Goal: Task Accomplishment & Management: Manage account settings

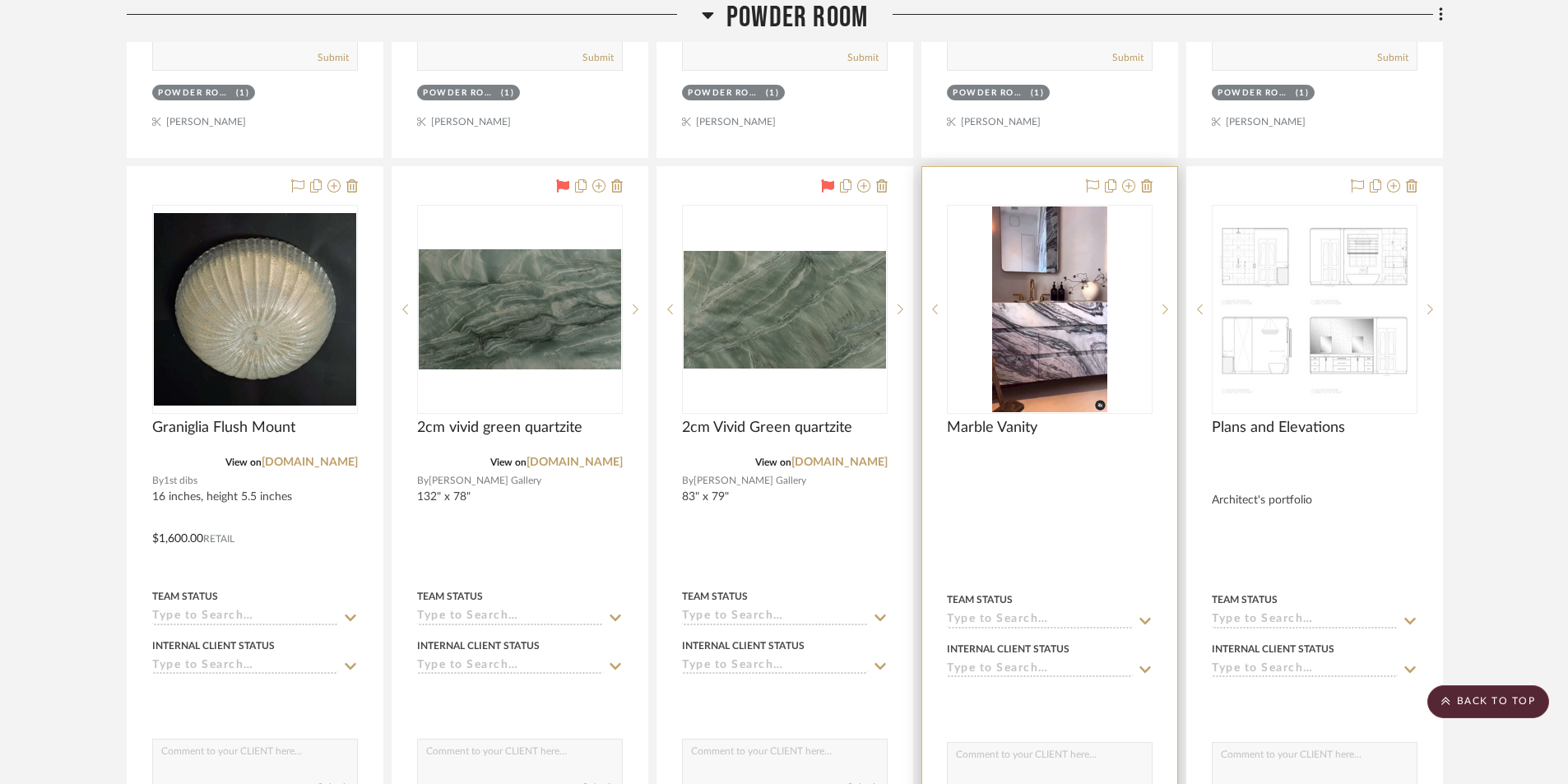
click at [0, 0] on img at bounding box center [0, 0] width 0 height 0
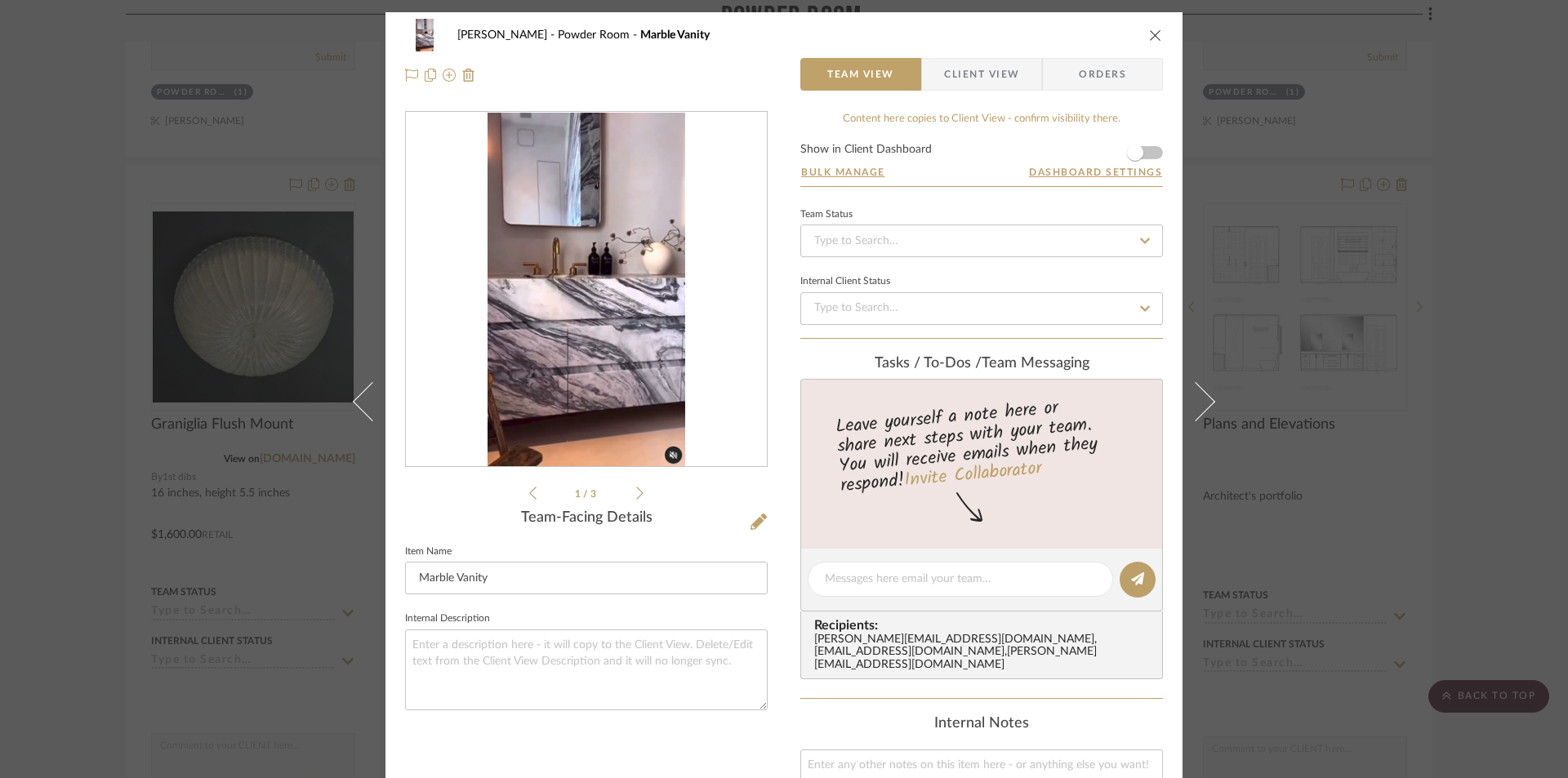
click at [1152, 35] on icon "close" at bounding box center [1155, 35] width 13 height 13
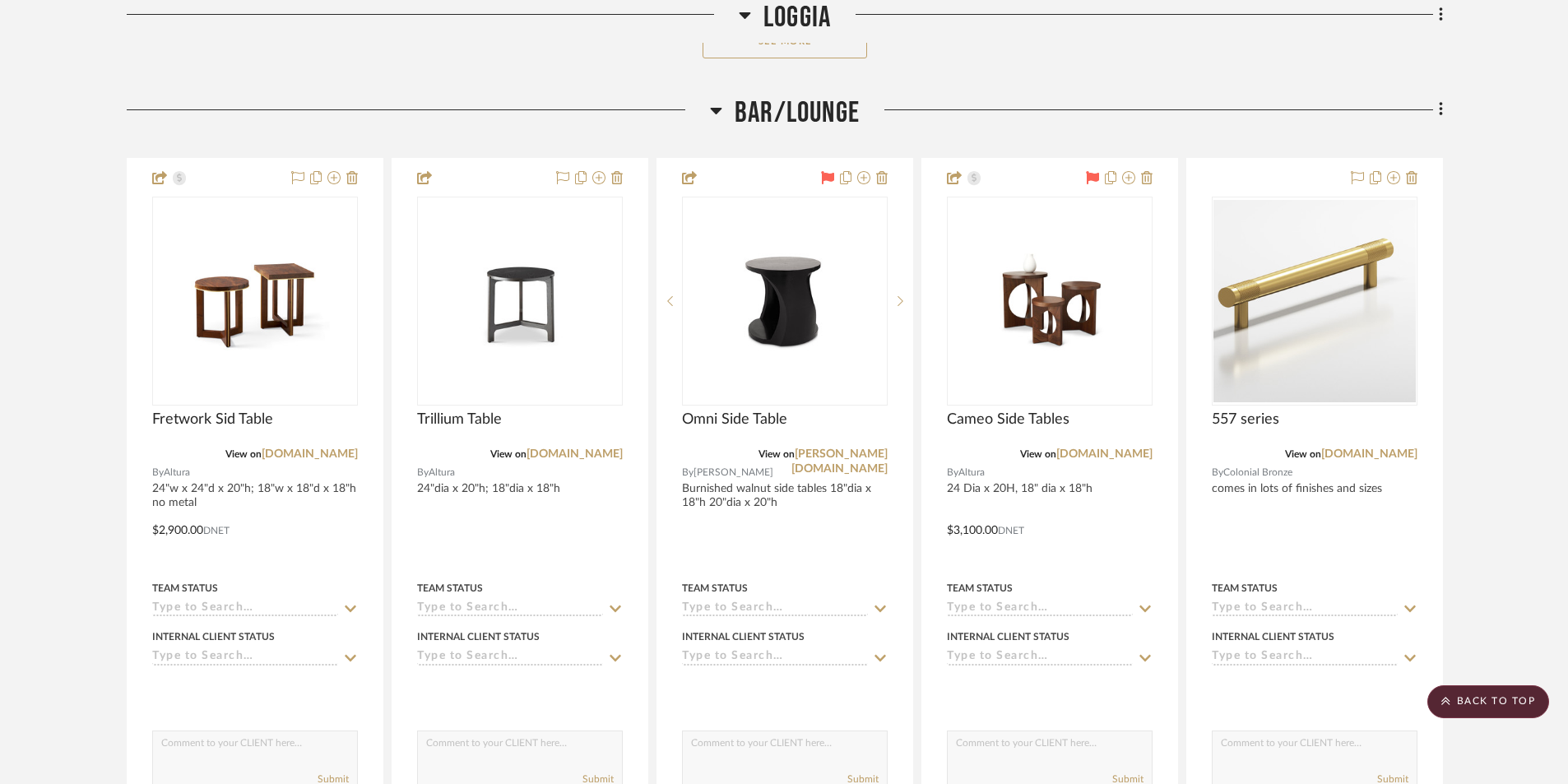
scroll to position [2715, 0]
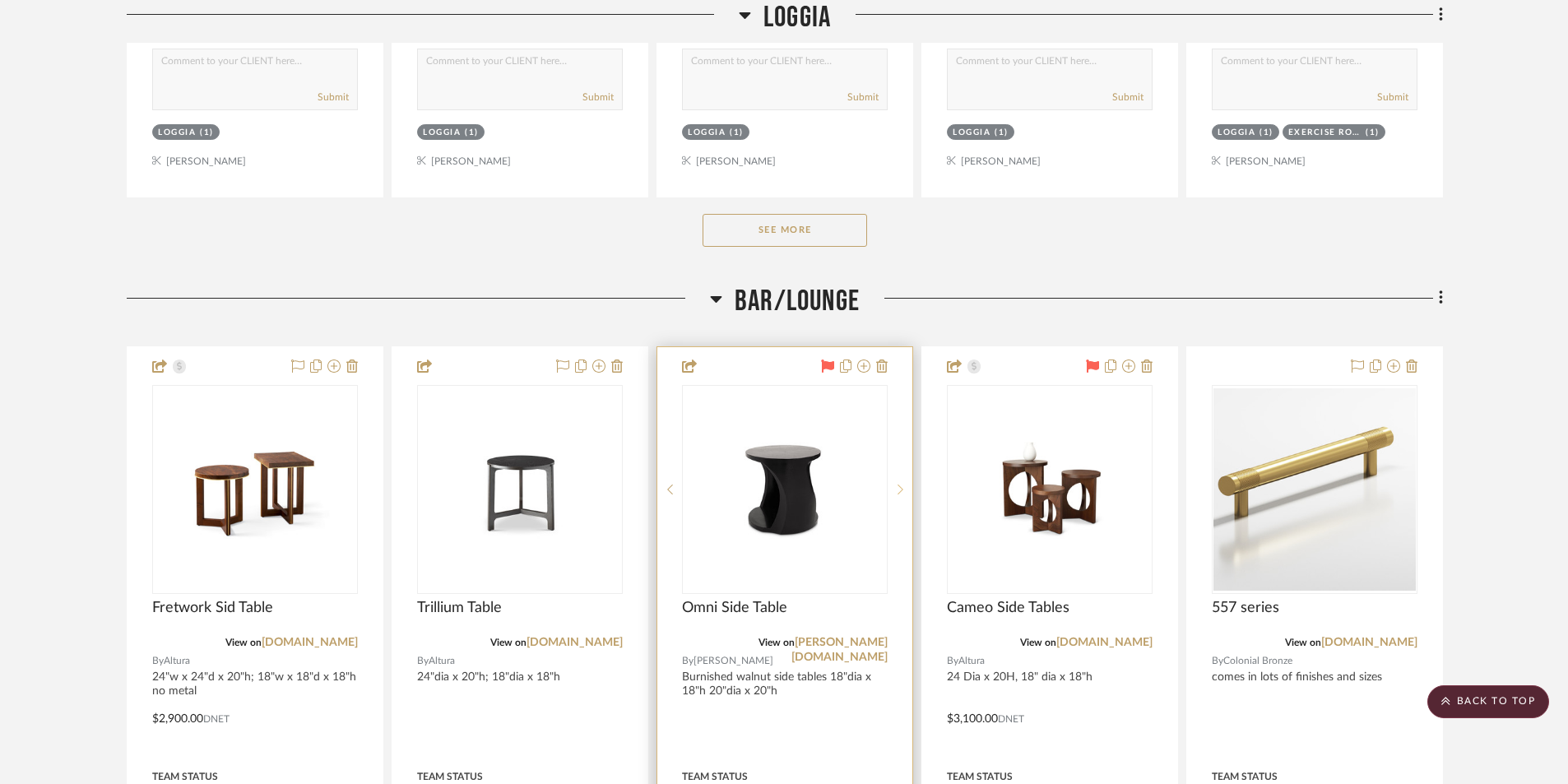
click at [897, 493] on sr-next-btn at bounding box center [900, 490] width 25 height 12
click at [896, 491] on sr-next-btn at bounding box center [900, 490] width 25 height 12
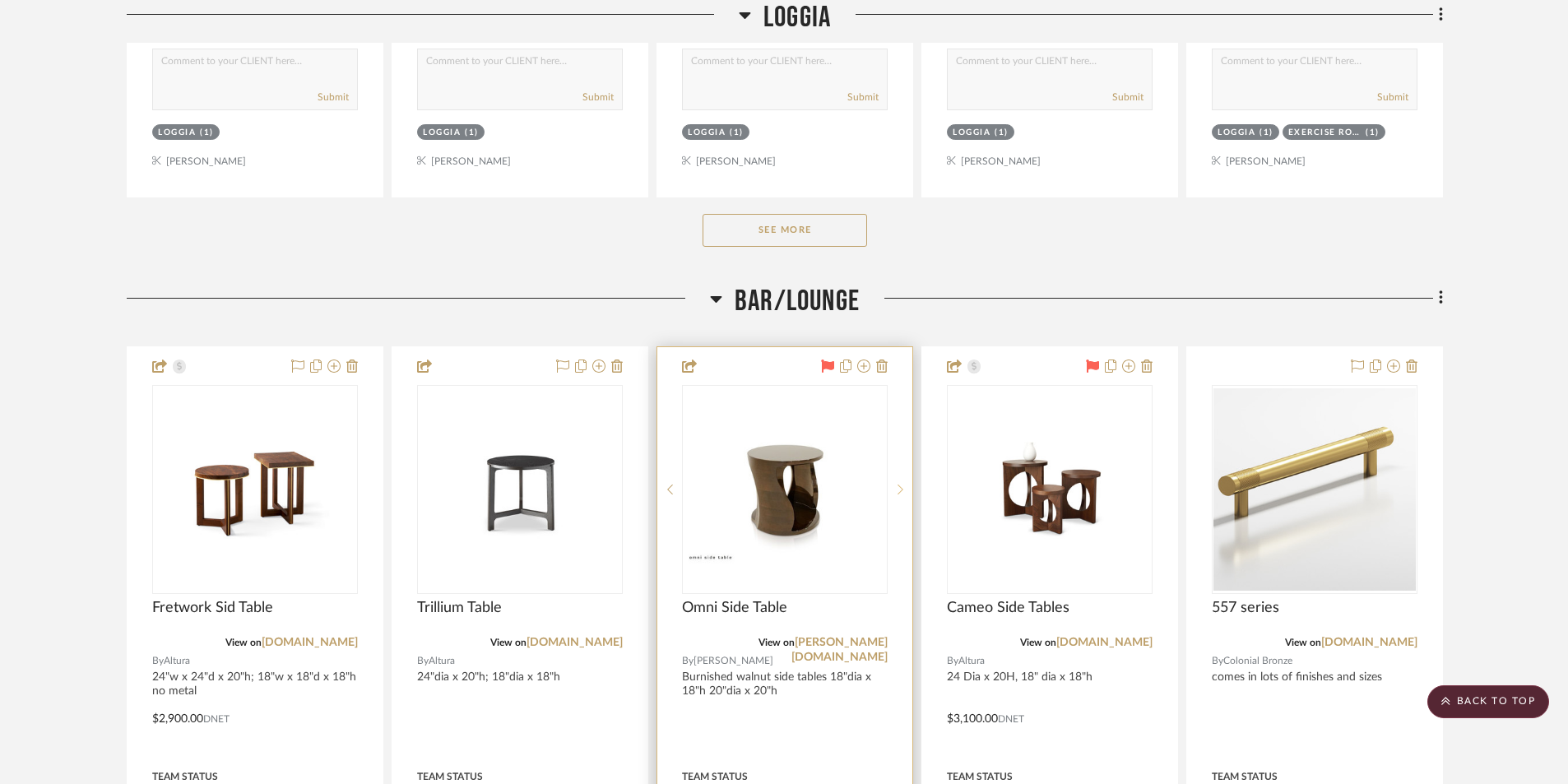
click at [896, 491] on sr-next-btn at bounding box center [900, 490] width 25 height 12
click at [811, 643] on link "[PERSON_NAME][DOMAIN_NAME]" at bounding box center [840, 650] width 96 height 27
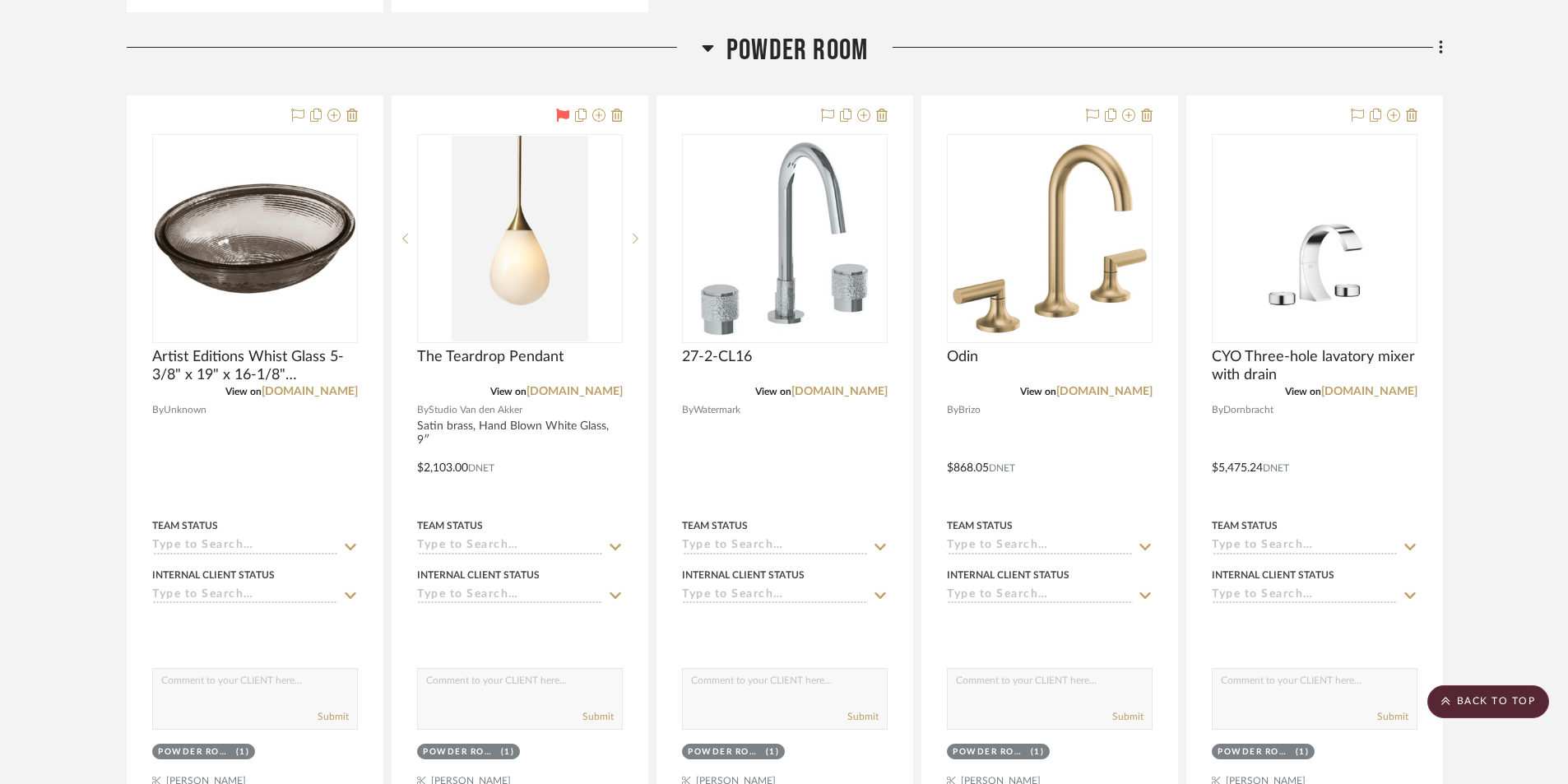
scroll to position [5513, 0]
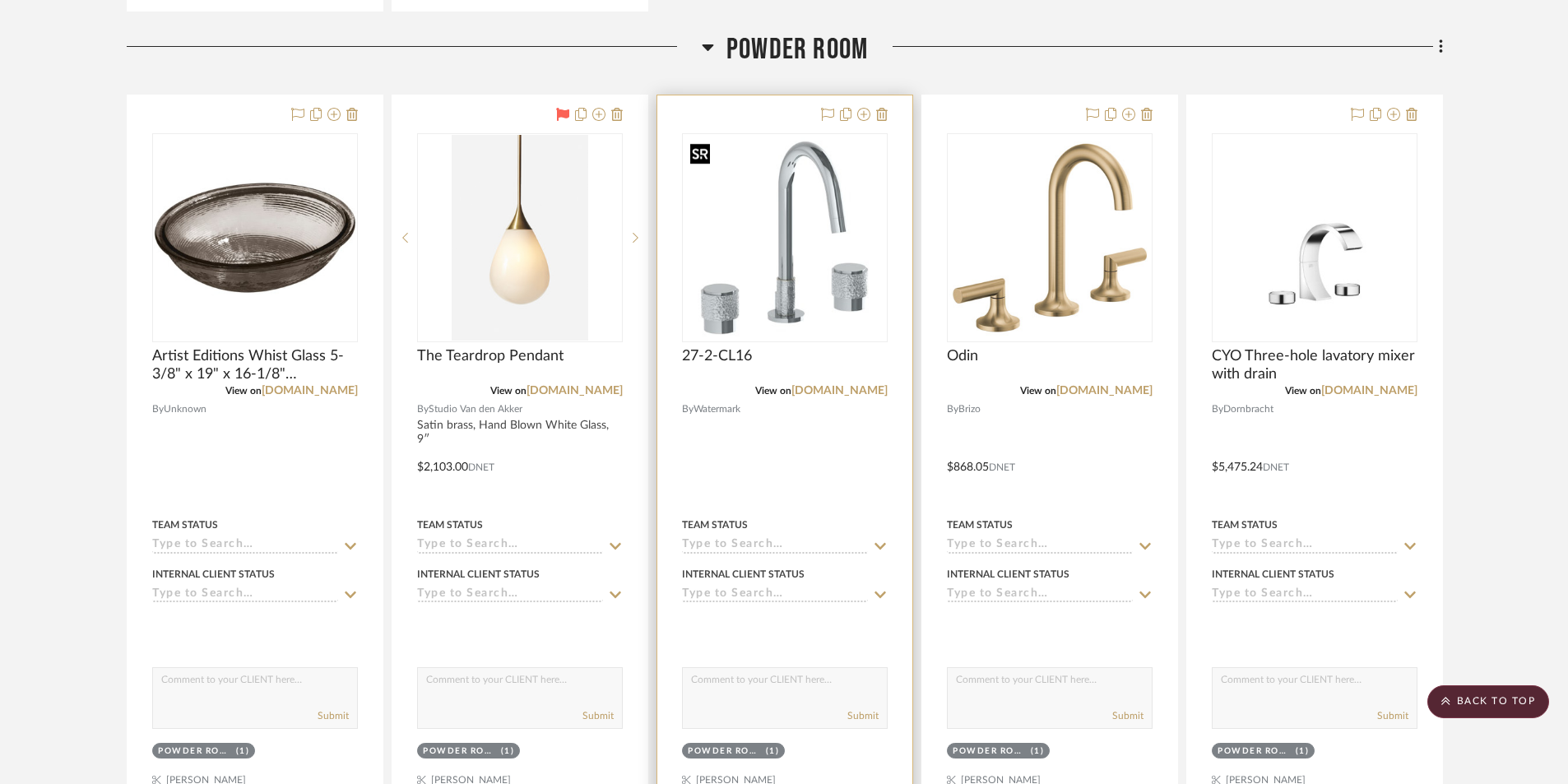
click at [826, 270] on img "0" at bounding box center [784, 237] width 202 height 202
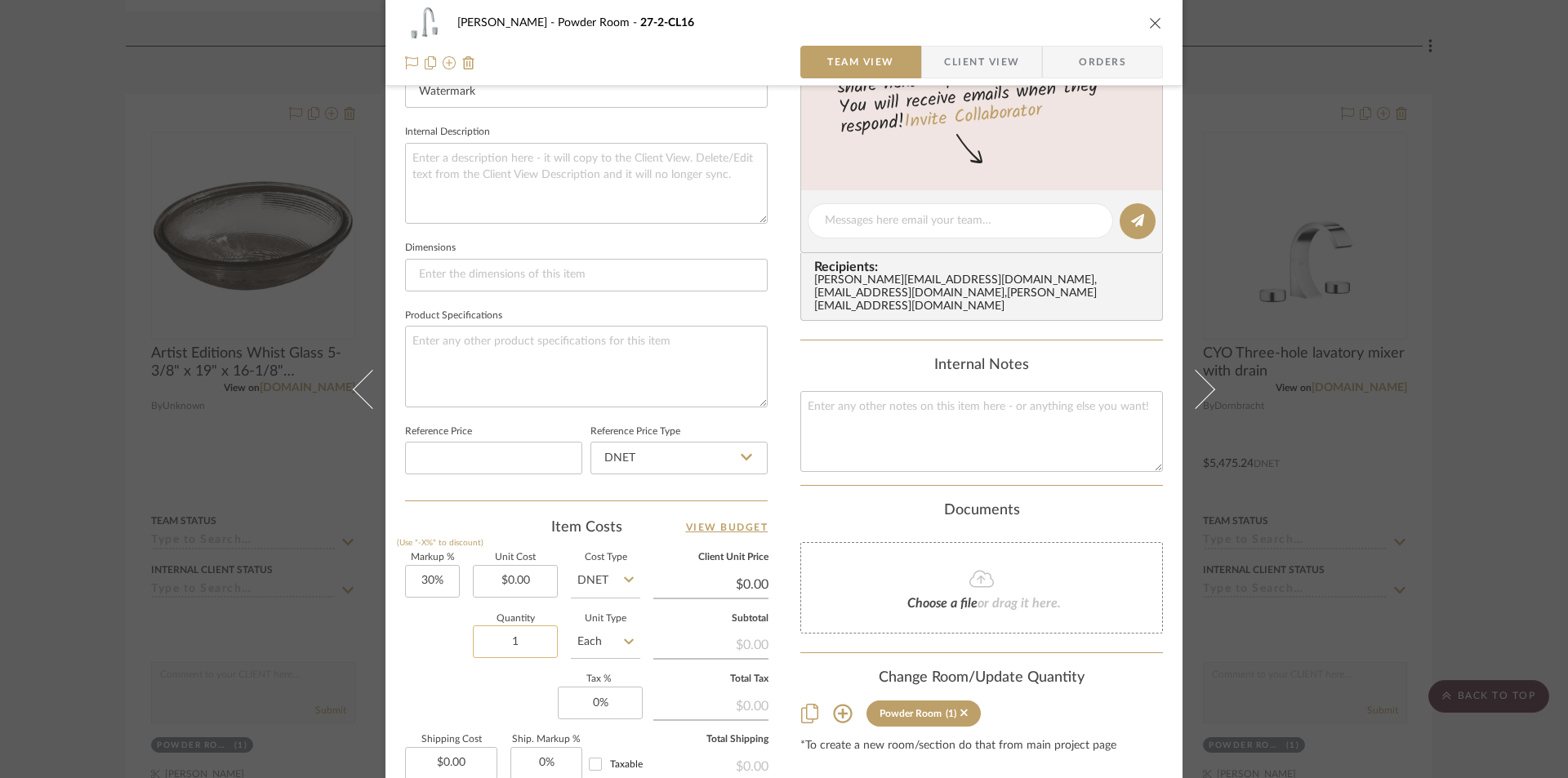
scroll to position [572, 0]
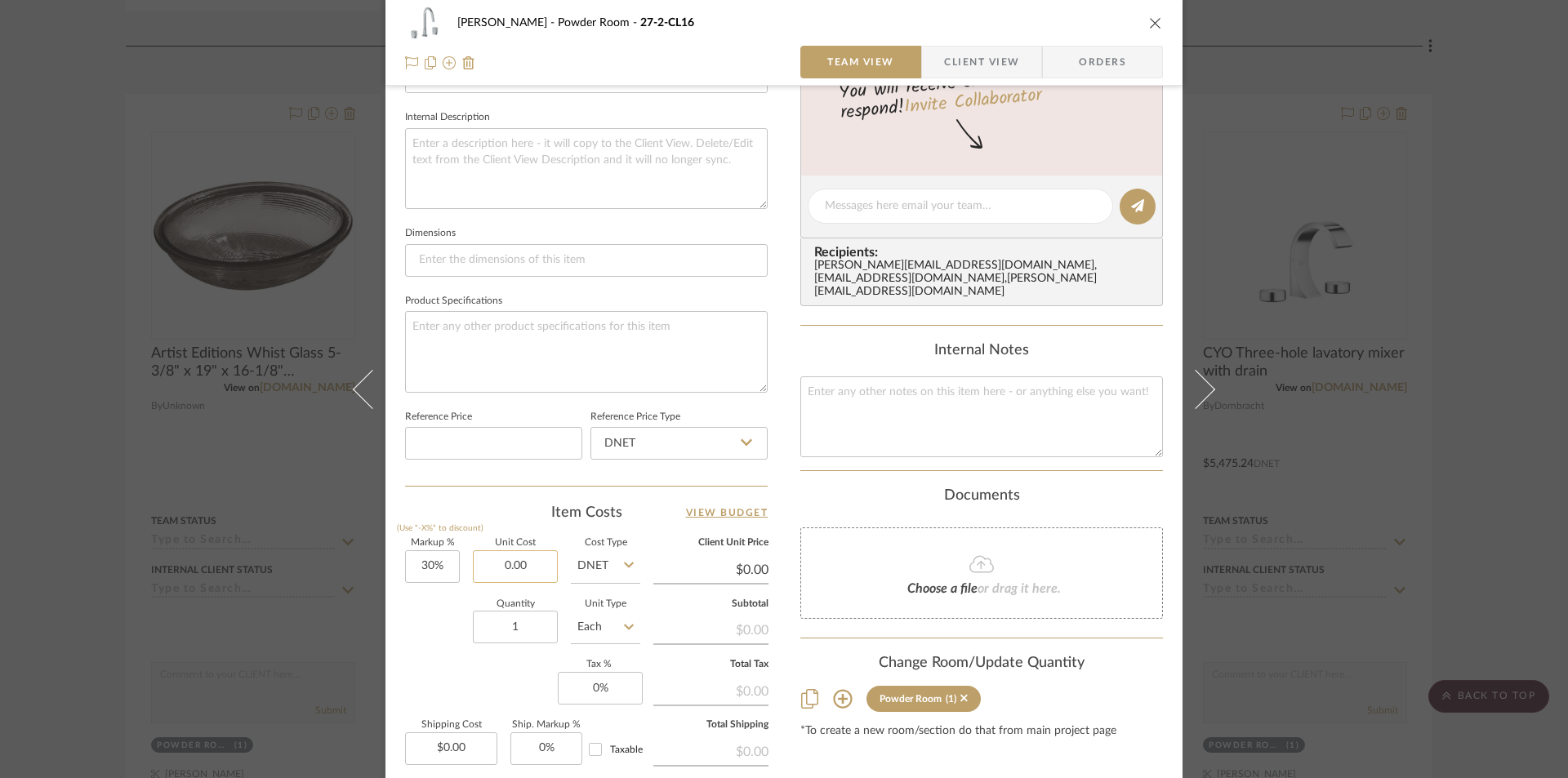
click at [529, 564] on input "0.00" at bounding box center [515, 567] width 85 height 33
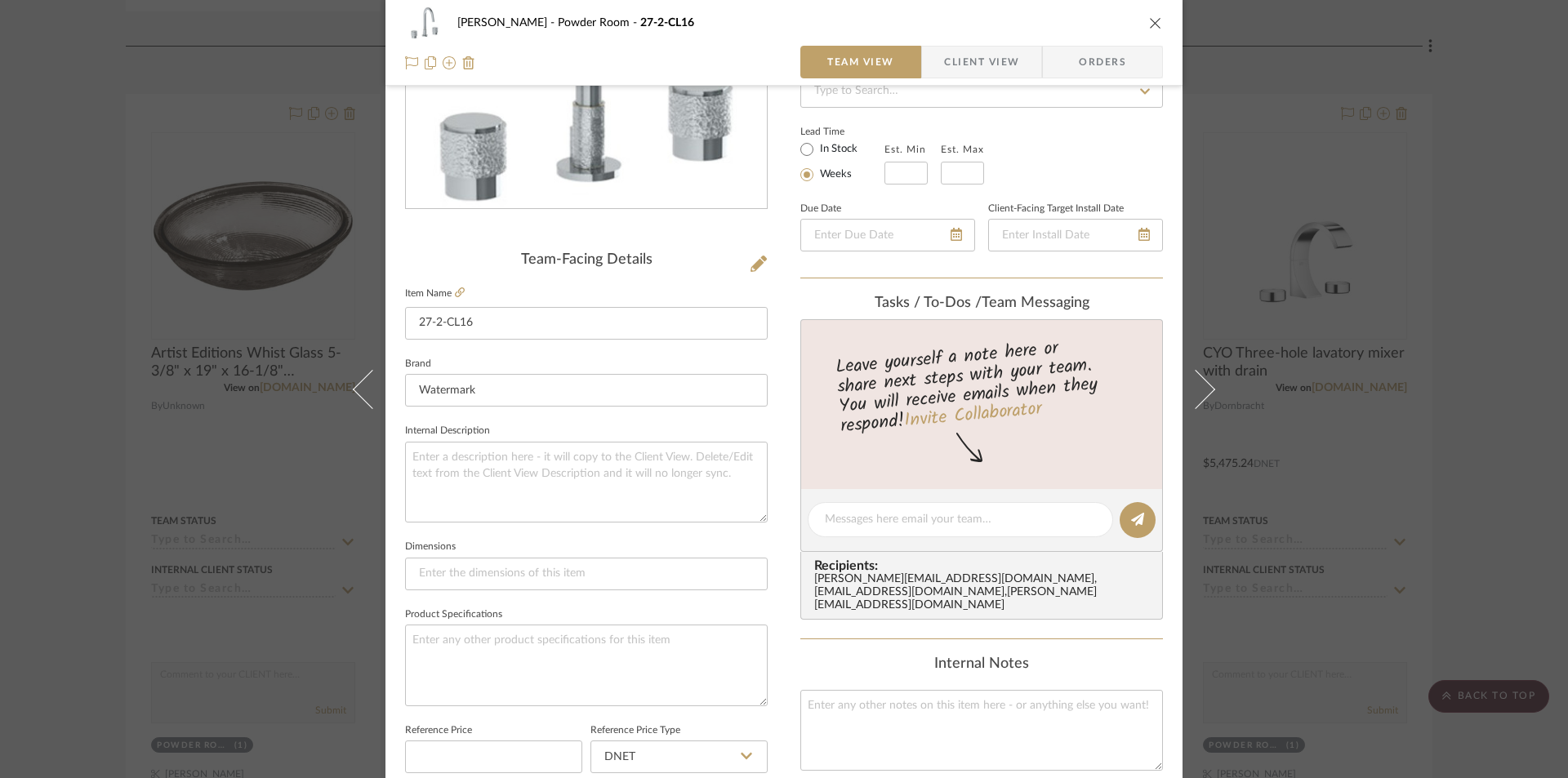
scroll to position [245, 0]
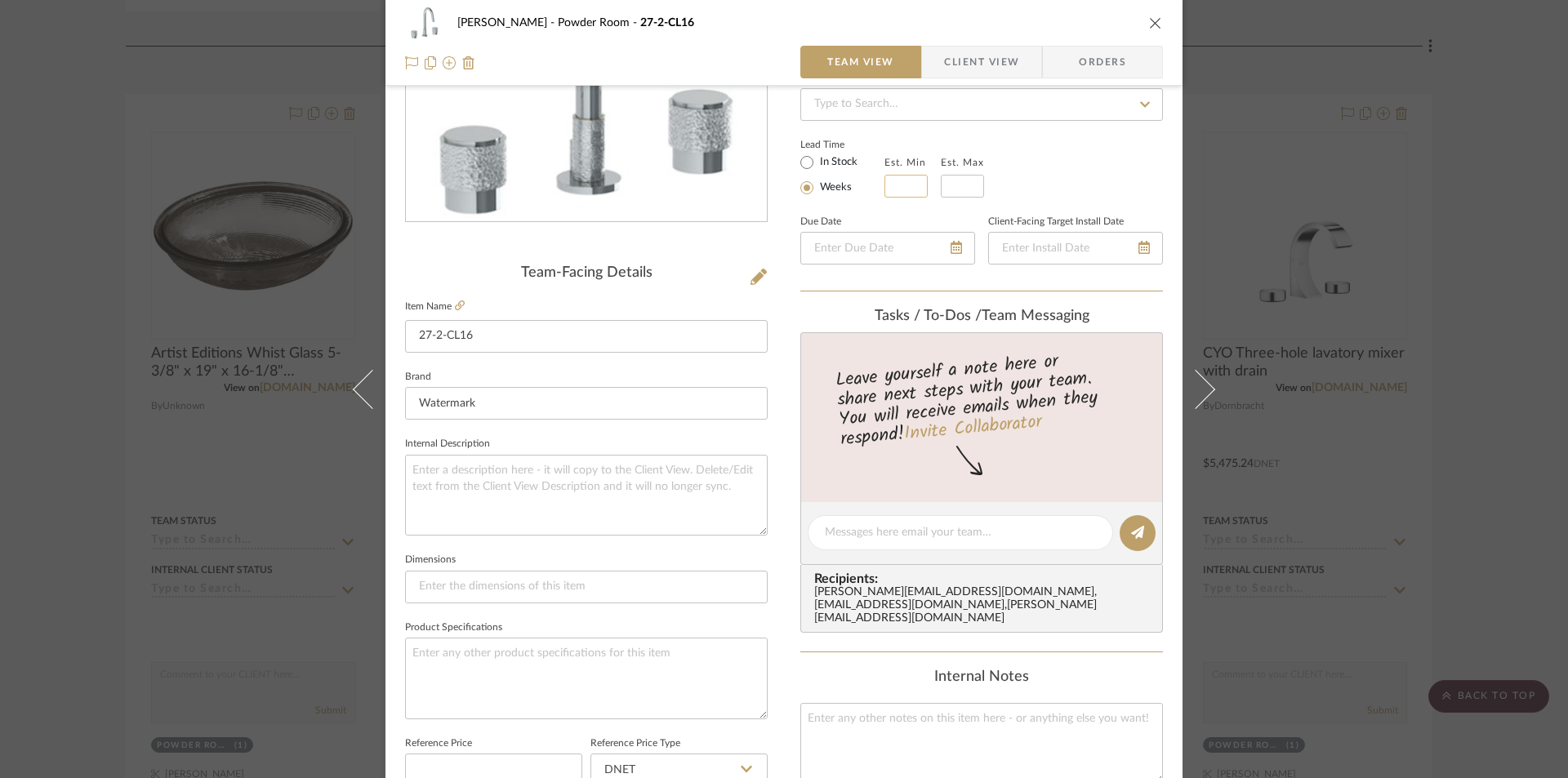
type input "$1,852.20"
click at [888, 190] on input at bounding box center [906, 186] width 43 height 23
type input "$2,407.86"
type input "3"
click at [942, 191] on input "text" at bounding box center [962, 186] width 43 height 23
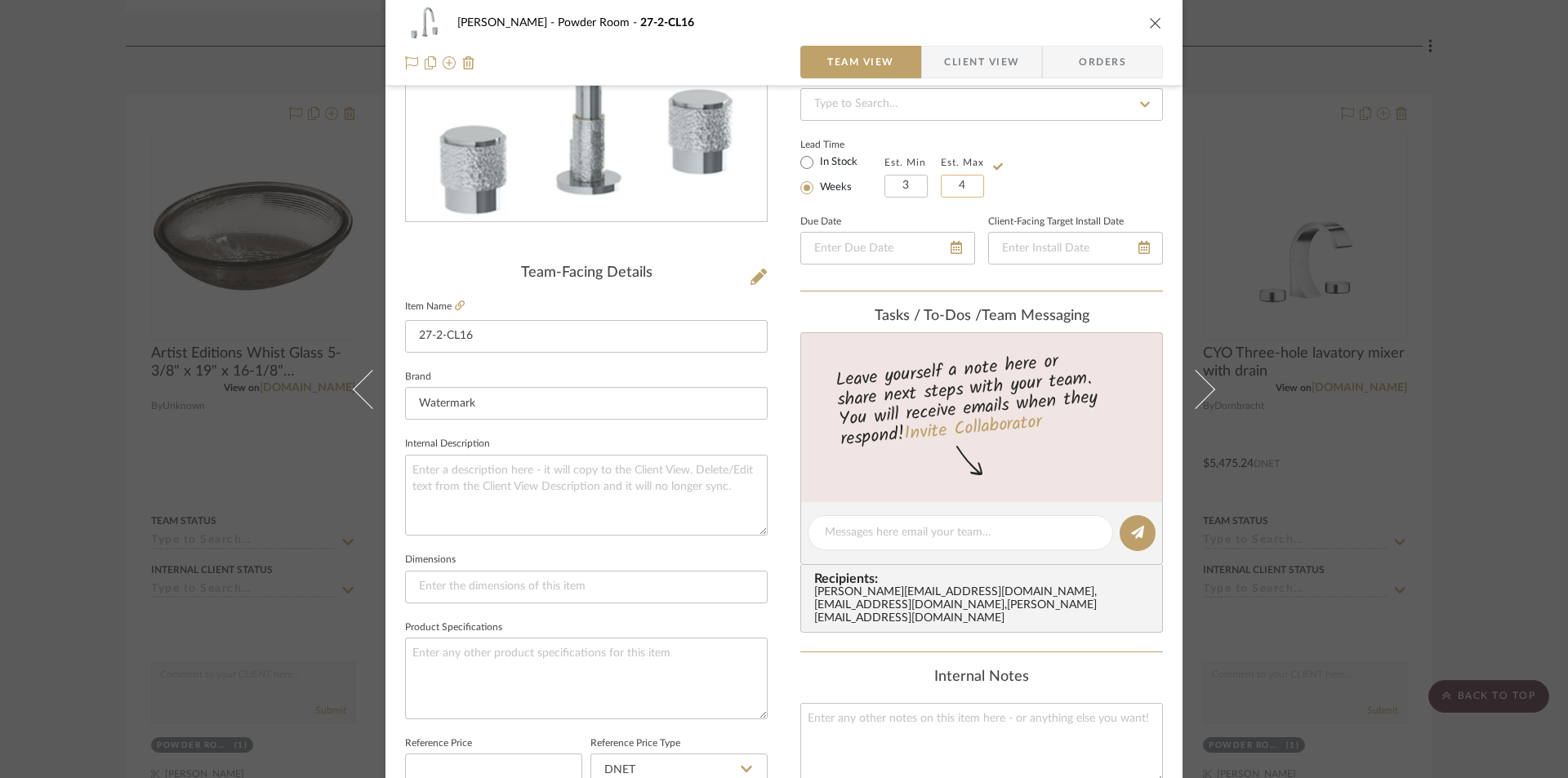
type input "4"
click at [1027, 177] on div "Lead Time In Stock Weeks Est. Min 3 Est. Max 4" at bounding box center [981, 165] width 362 height 64
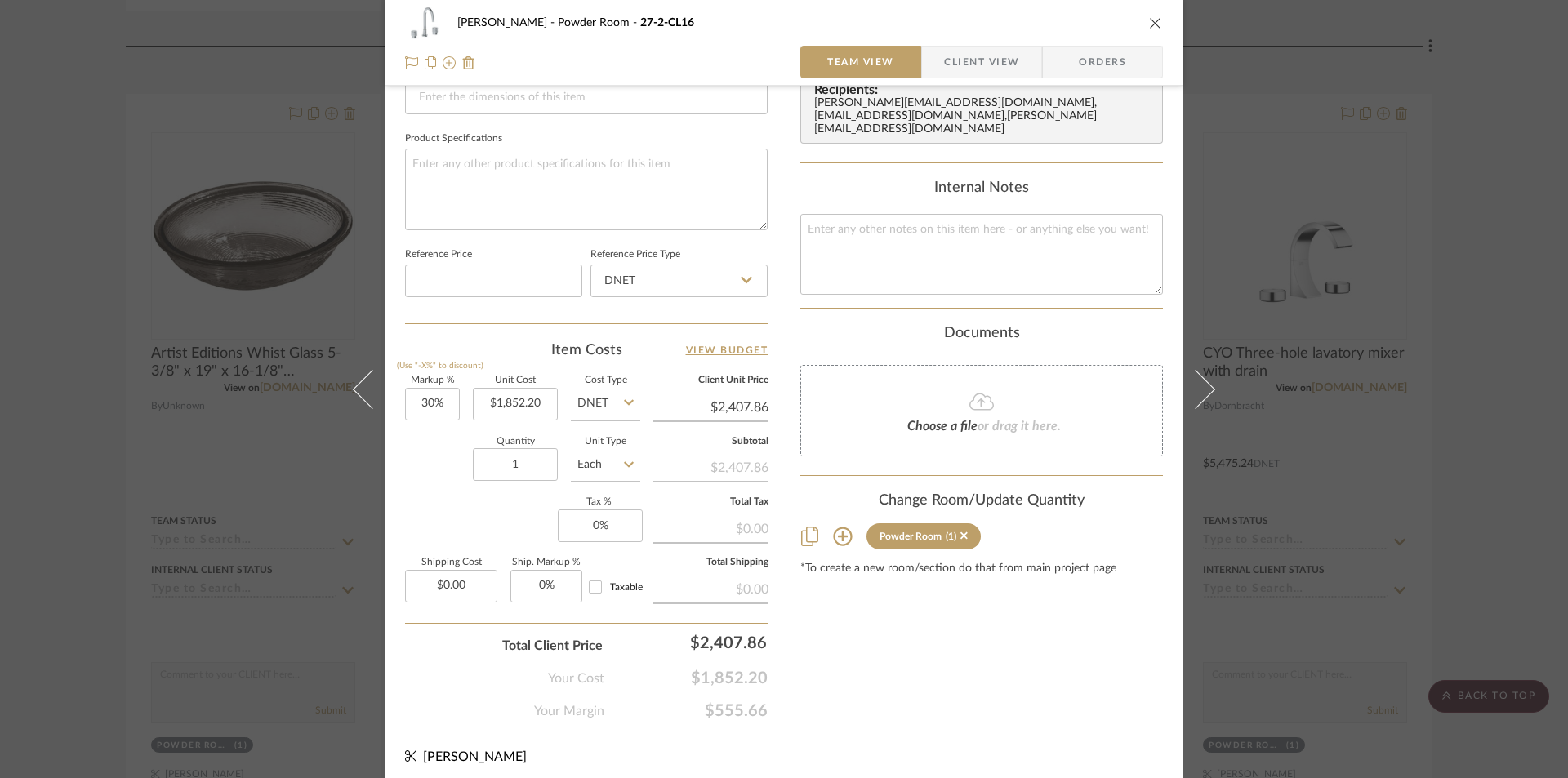
scroll to position [735, 0]
type input "20%"
click at [961, 664] on div "Content here copies to Client View - confirm visibility there. Show in Client D…" at bounding box center [981, 48] width 362 height 1344
type input "$2,222.64"
click at [1149, 21] on icon "close" at bounding box center [1155, 23] width 13 height 13
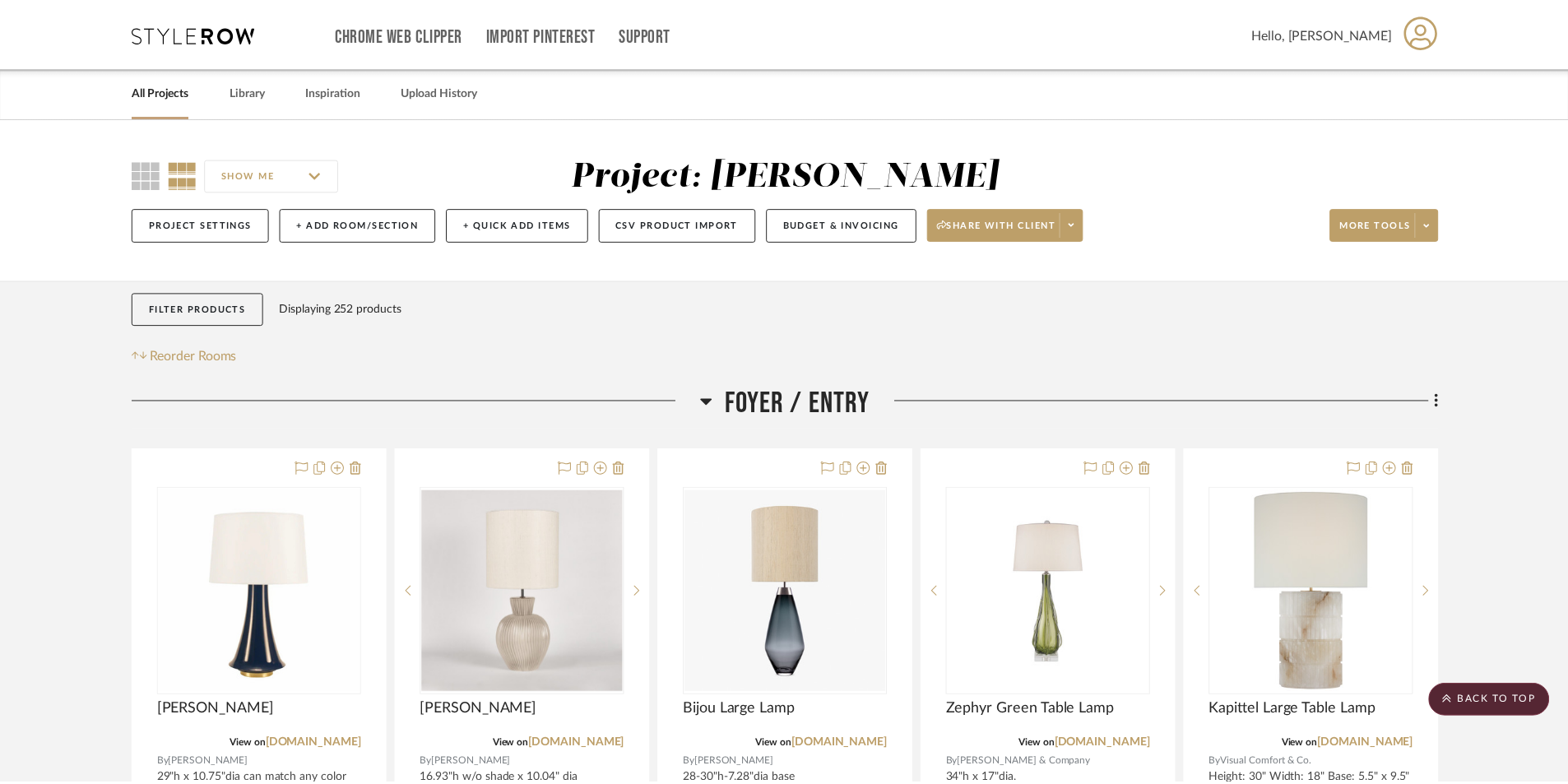
scroll to position [5513, 0]
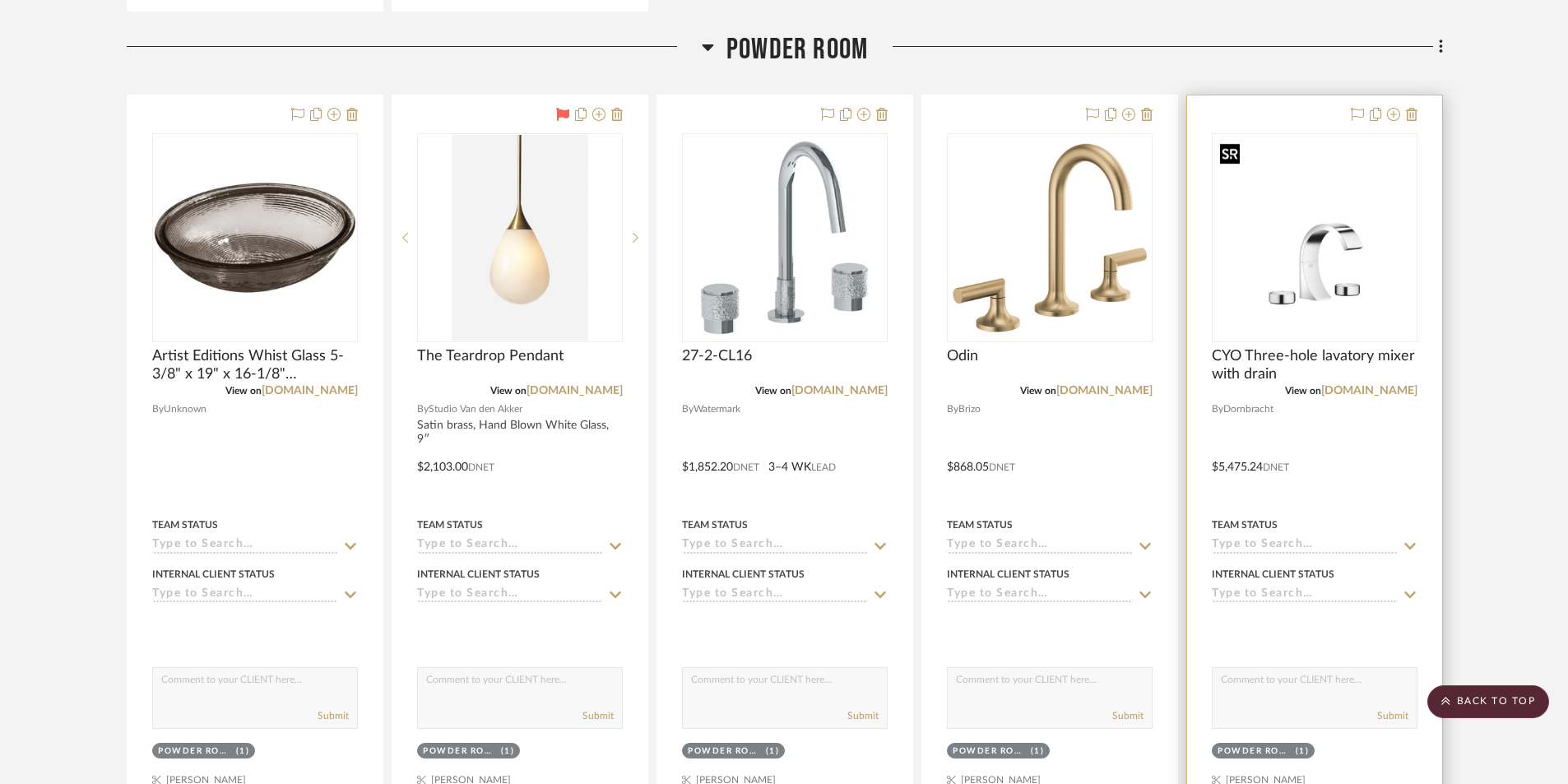
click at [1286, 301] on img "0" at bounding box center [1314, 237] width 202 height 202
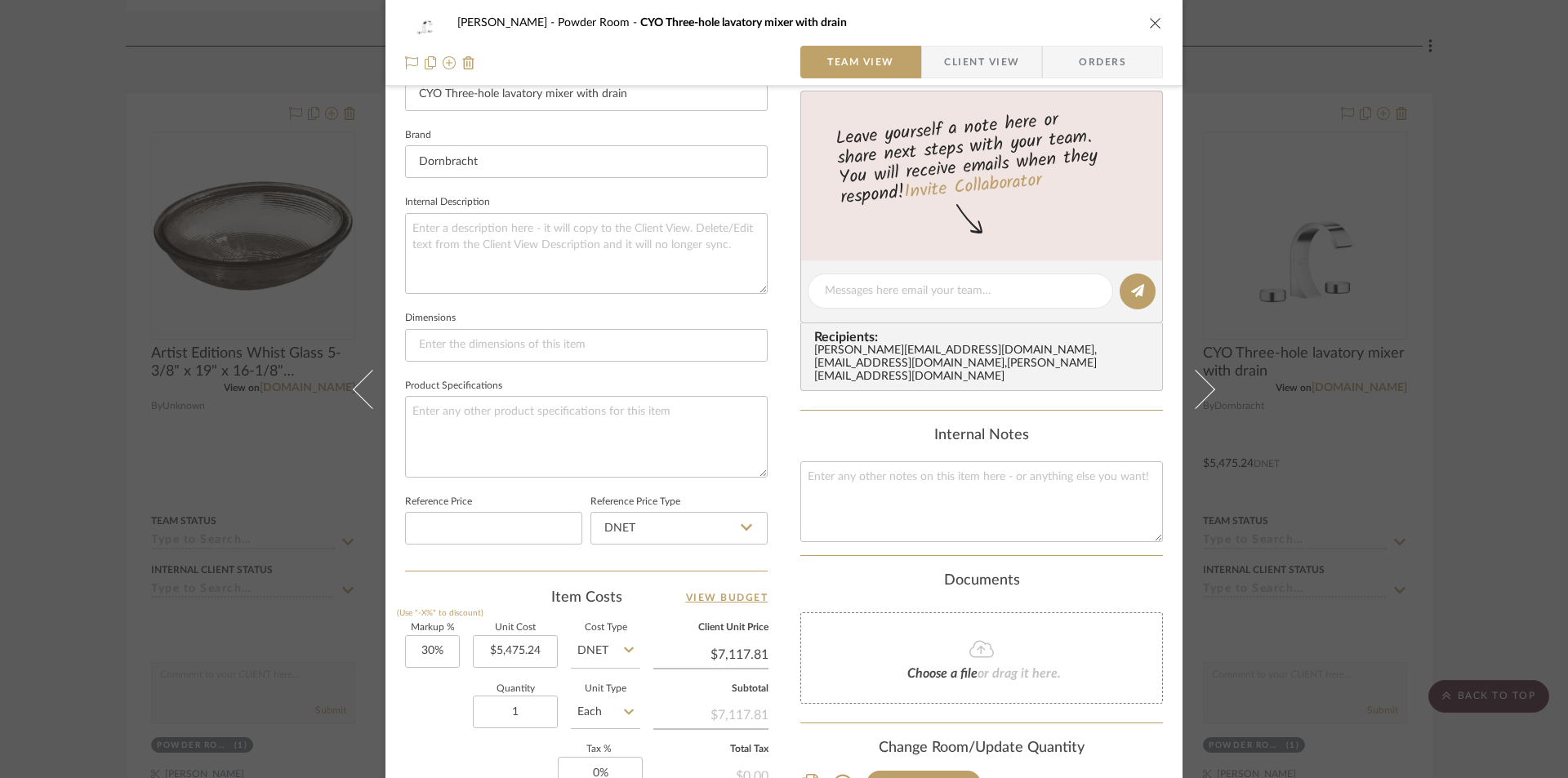
scroll to position [490, 0]
click at [540, 645] on input "5475.24" at bounding box center [515, 648] width 85 height 33
type input "4575"
type input "30"
type input "$4,575.00"
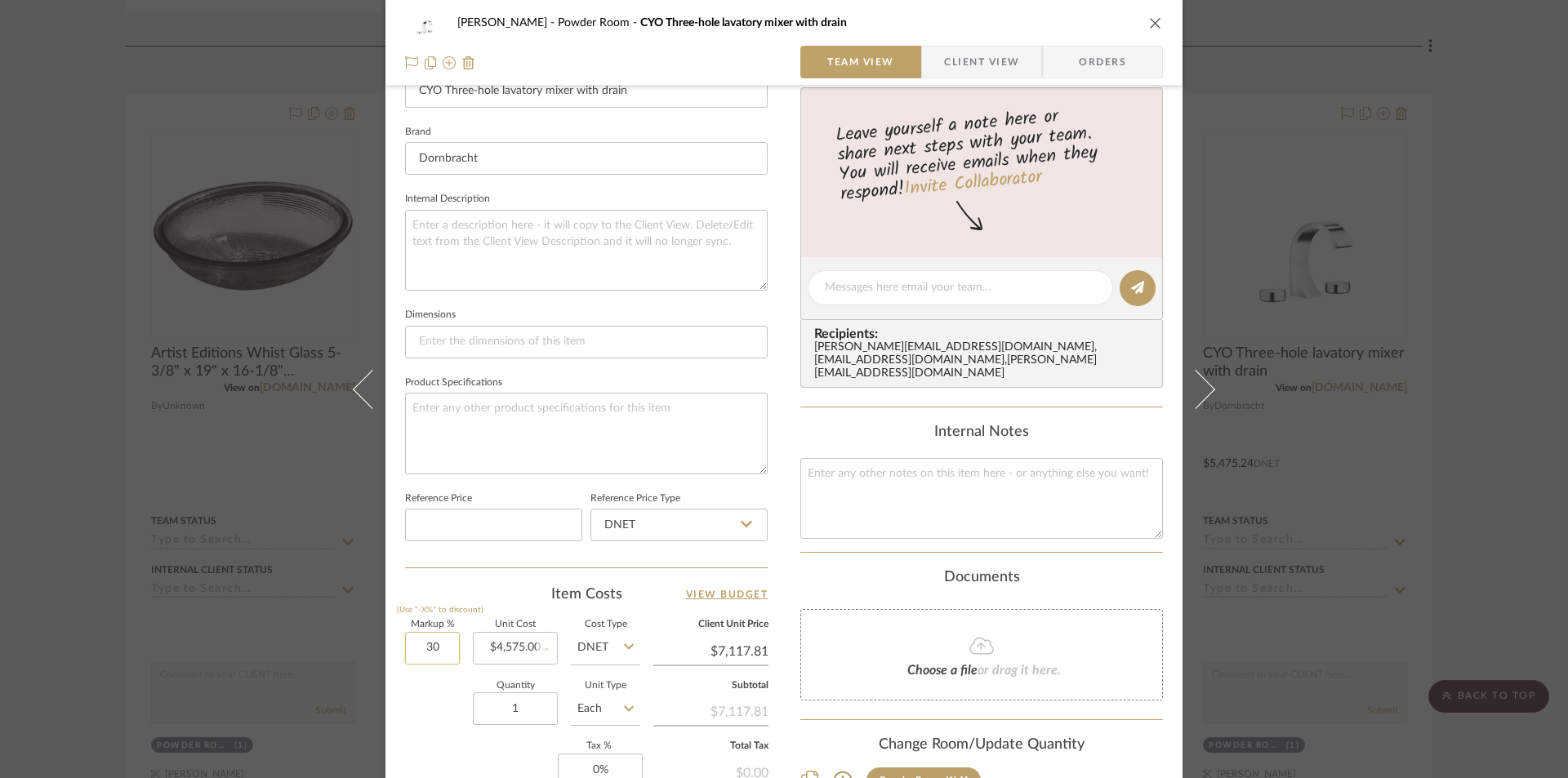
click at [421, 653] on input "30" at bounding box center [432, 648] width 54 height 33
type input "$5,947.50"
type input "20%"
click at [1038, 569] on div "Documents" at bounding box center [981, 578] width 362 height 18
type input "$5,490.00"
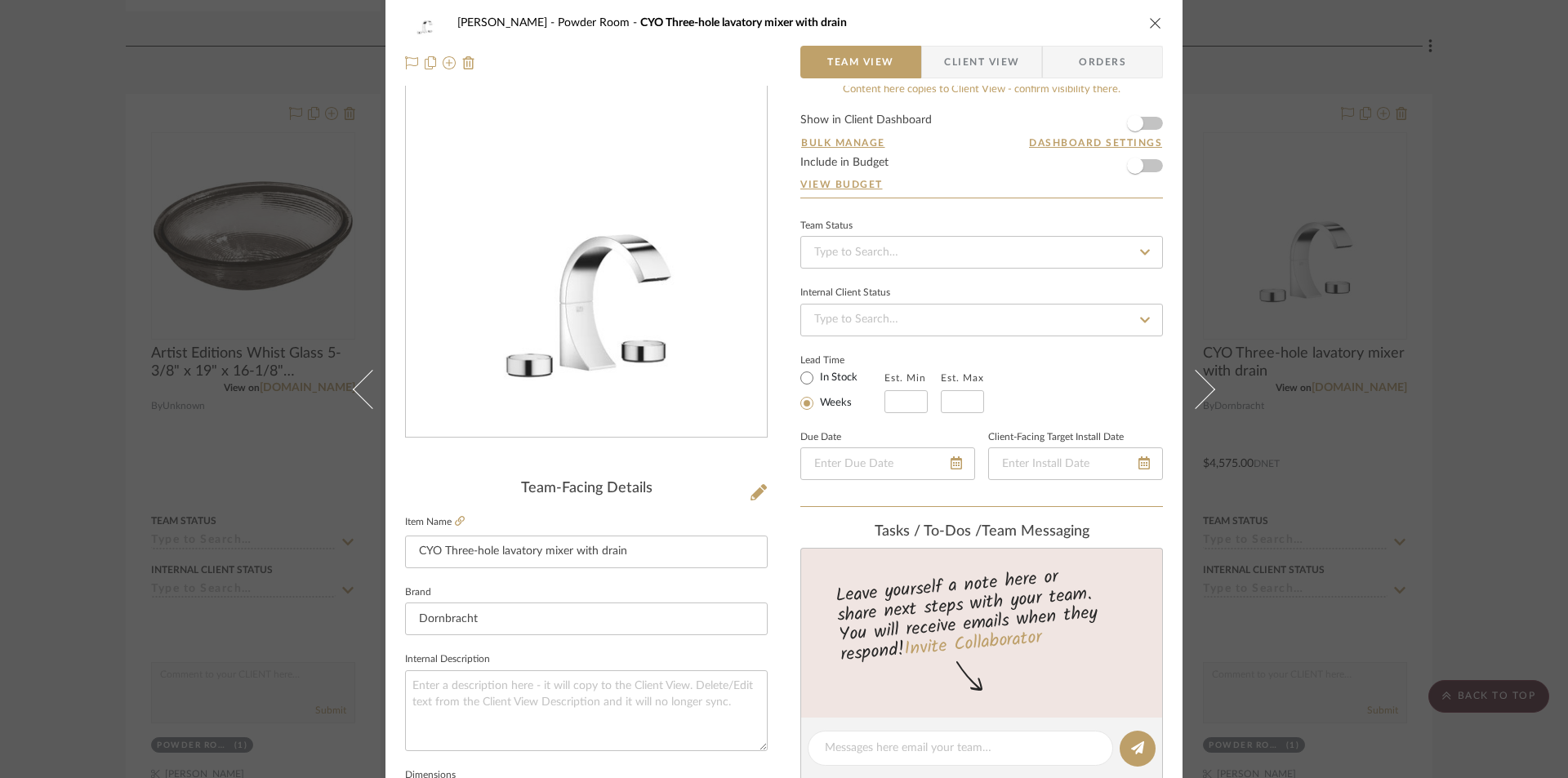
scroll to position [0, 0]
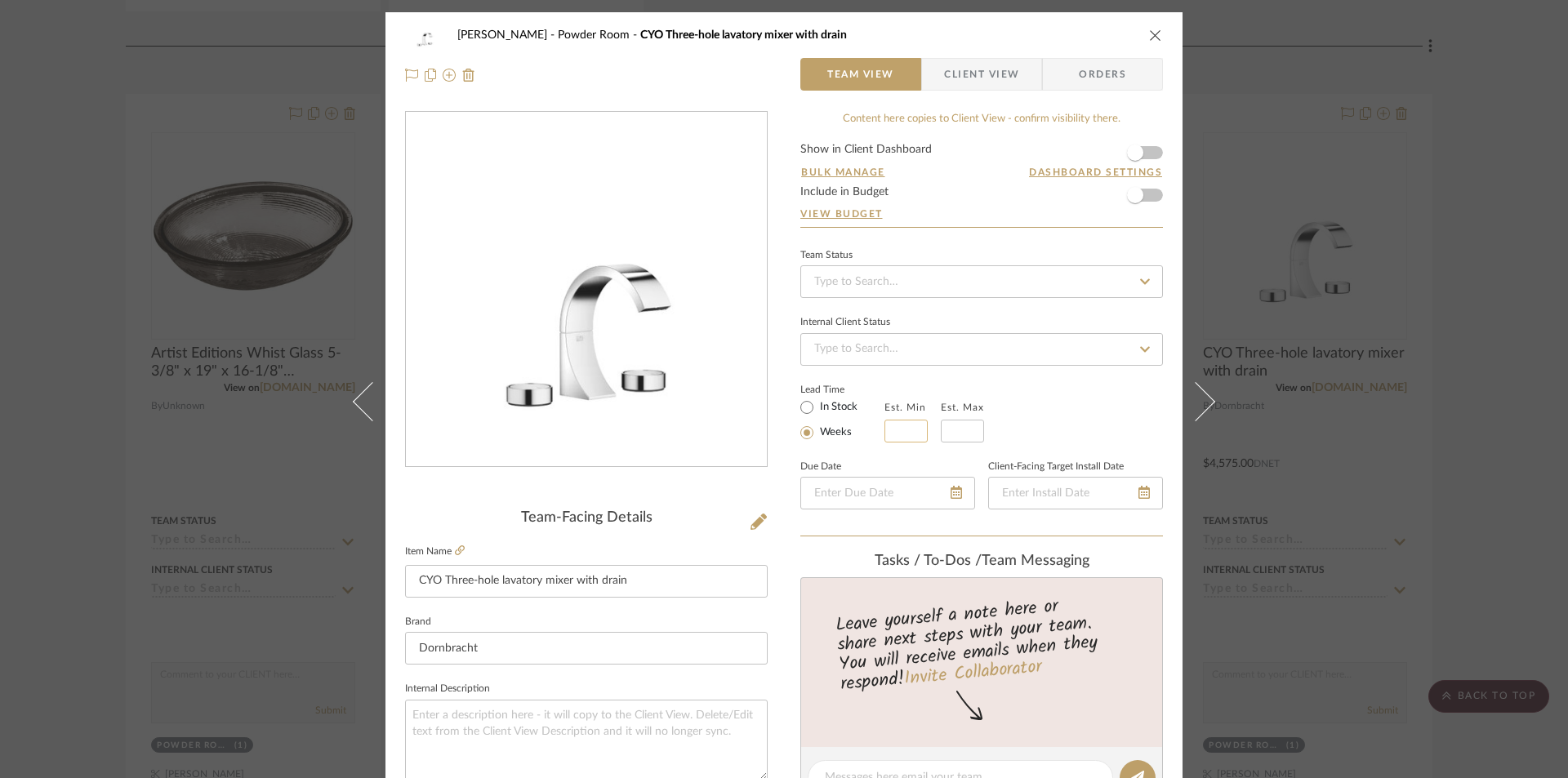
click at [901, 430] on input "text" at bounding box center [906, 431] width 43 height 23
type input "3"
click at [954, 431] on input "text" at bounding box center [962, 431] width 43 height 23
type input "4"
click at [1149, 31] on icon "close" at bounding box center [1155, 35] width 13 height 13
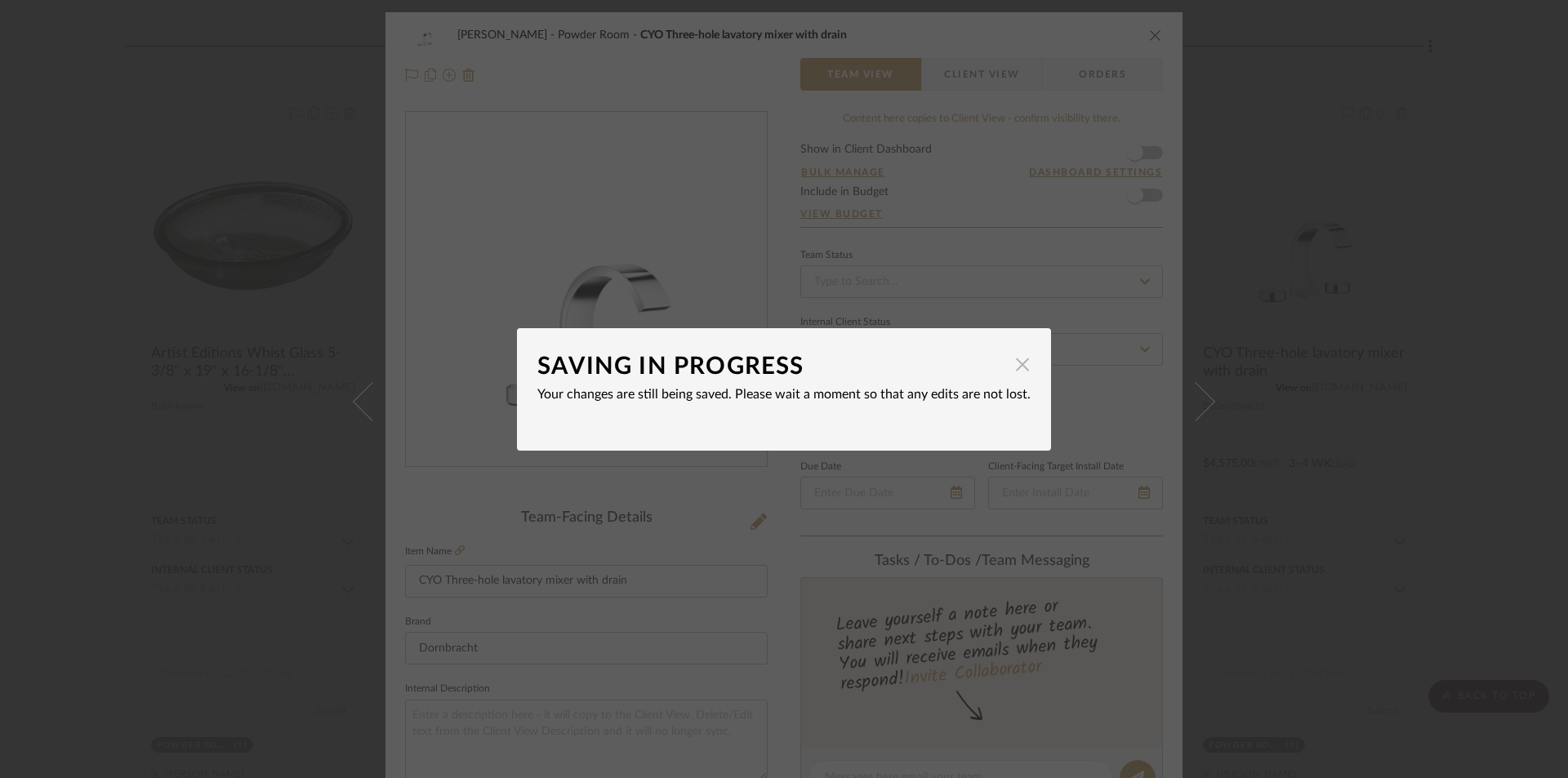
click at [1019, 363] on span "button" at bounding box center [1023, 365] width 33 height 33
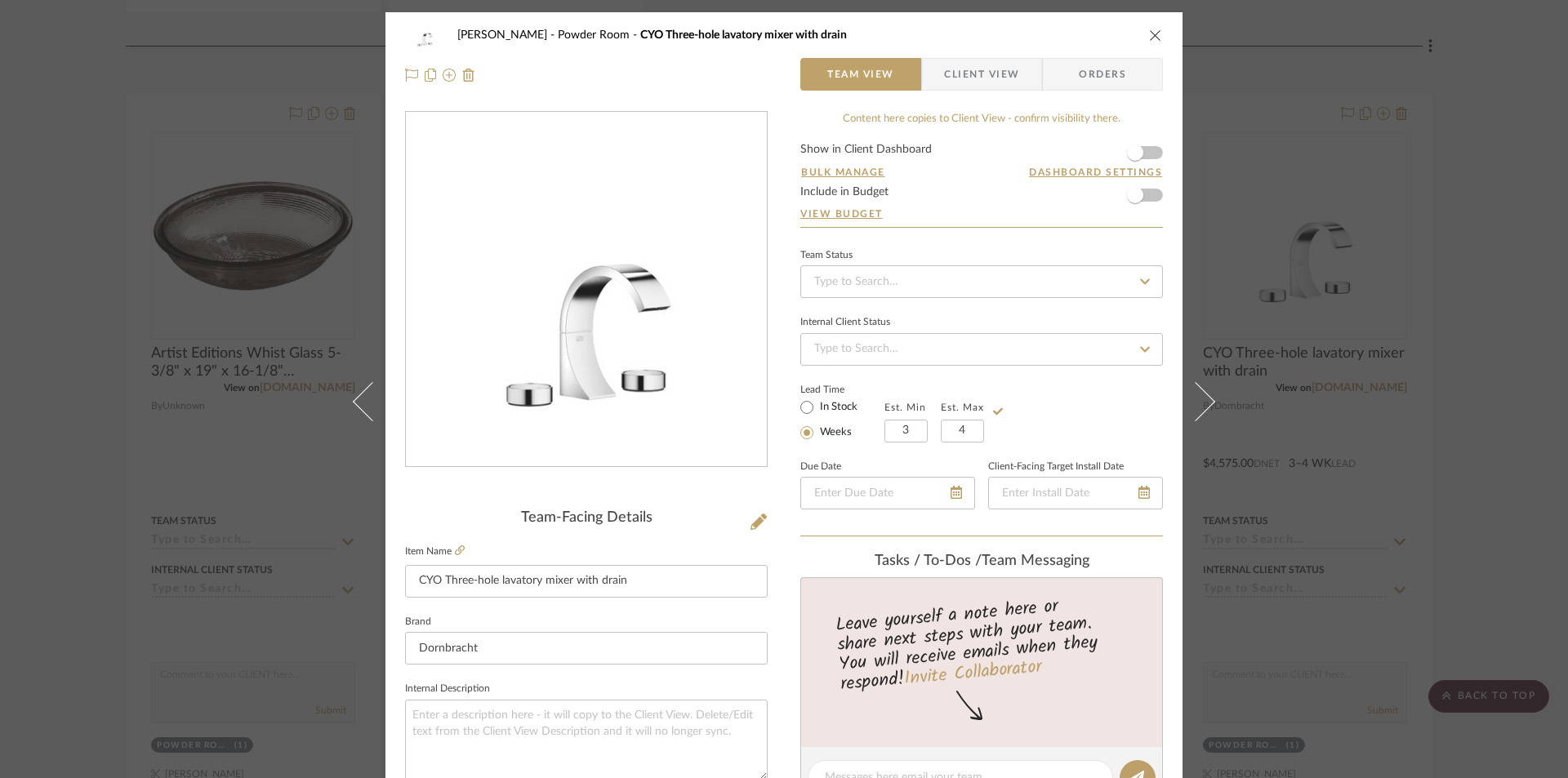
click at [1150, 35] on icon "close" at bounding box center [1155, 35] width 13 height 13
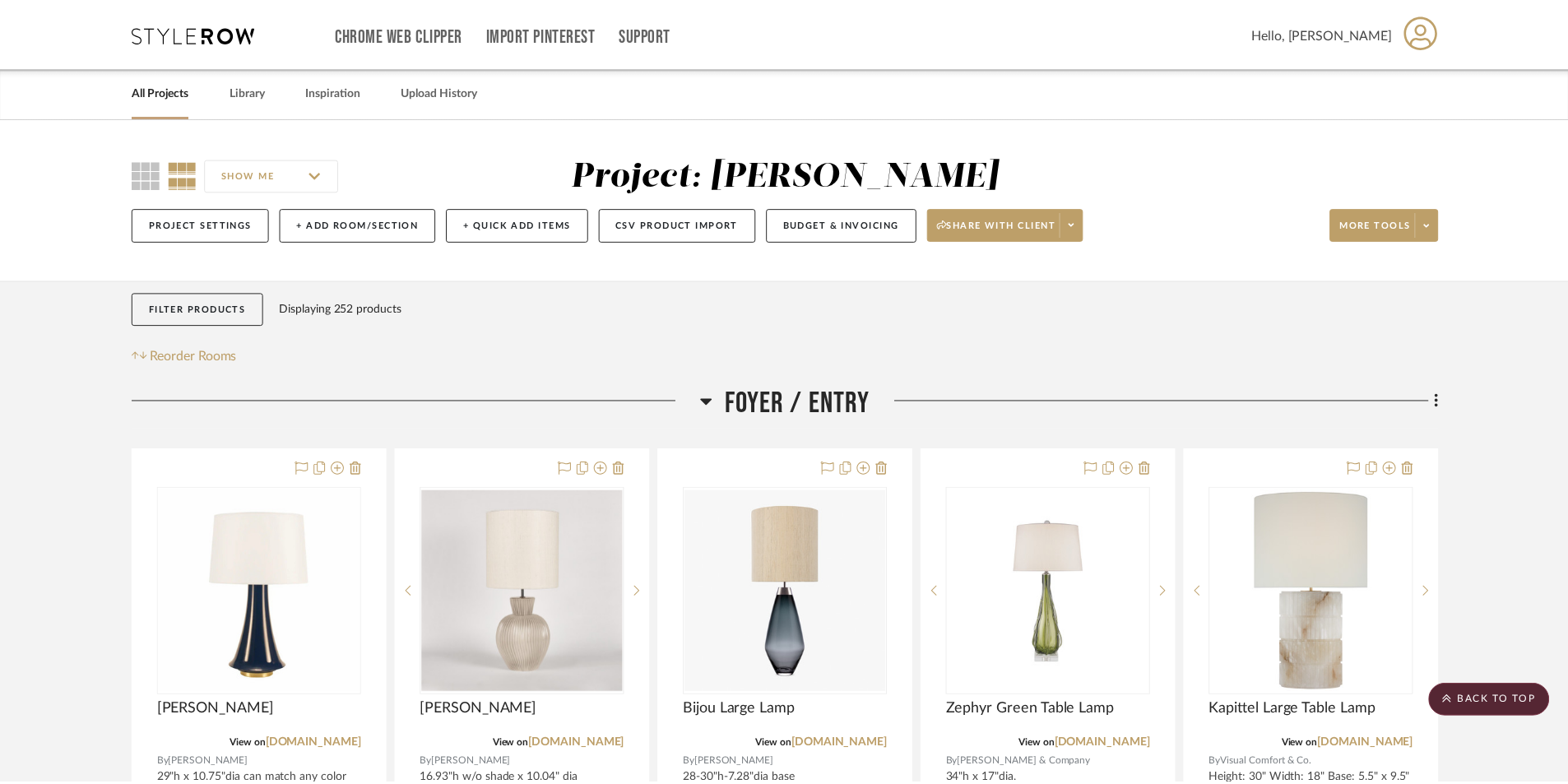
scroll to position [5513, 0]
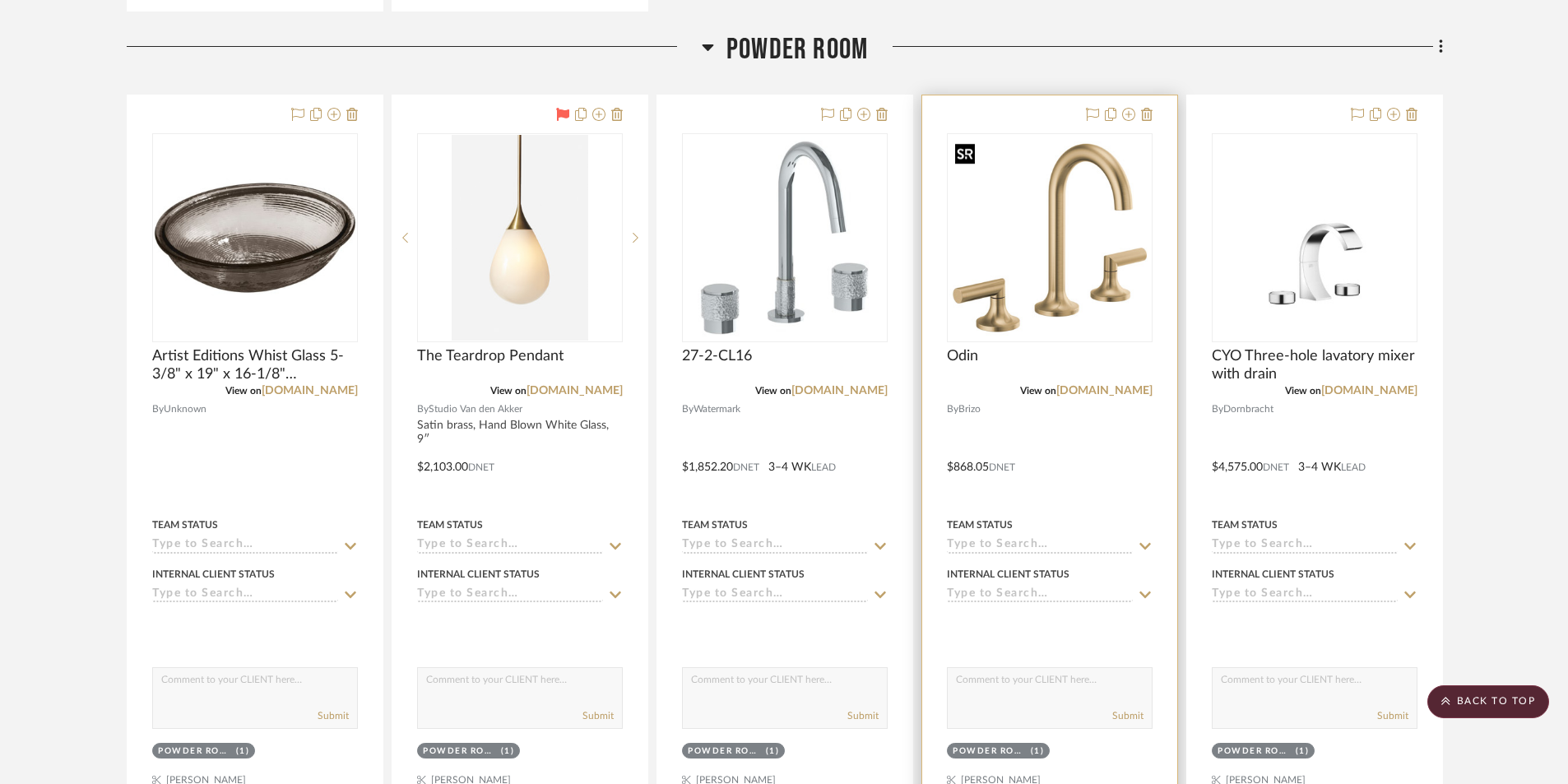
click at [1039, 310] on img "0" at bounding box center [1049, 237] width 202 height 202
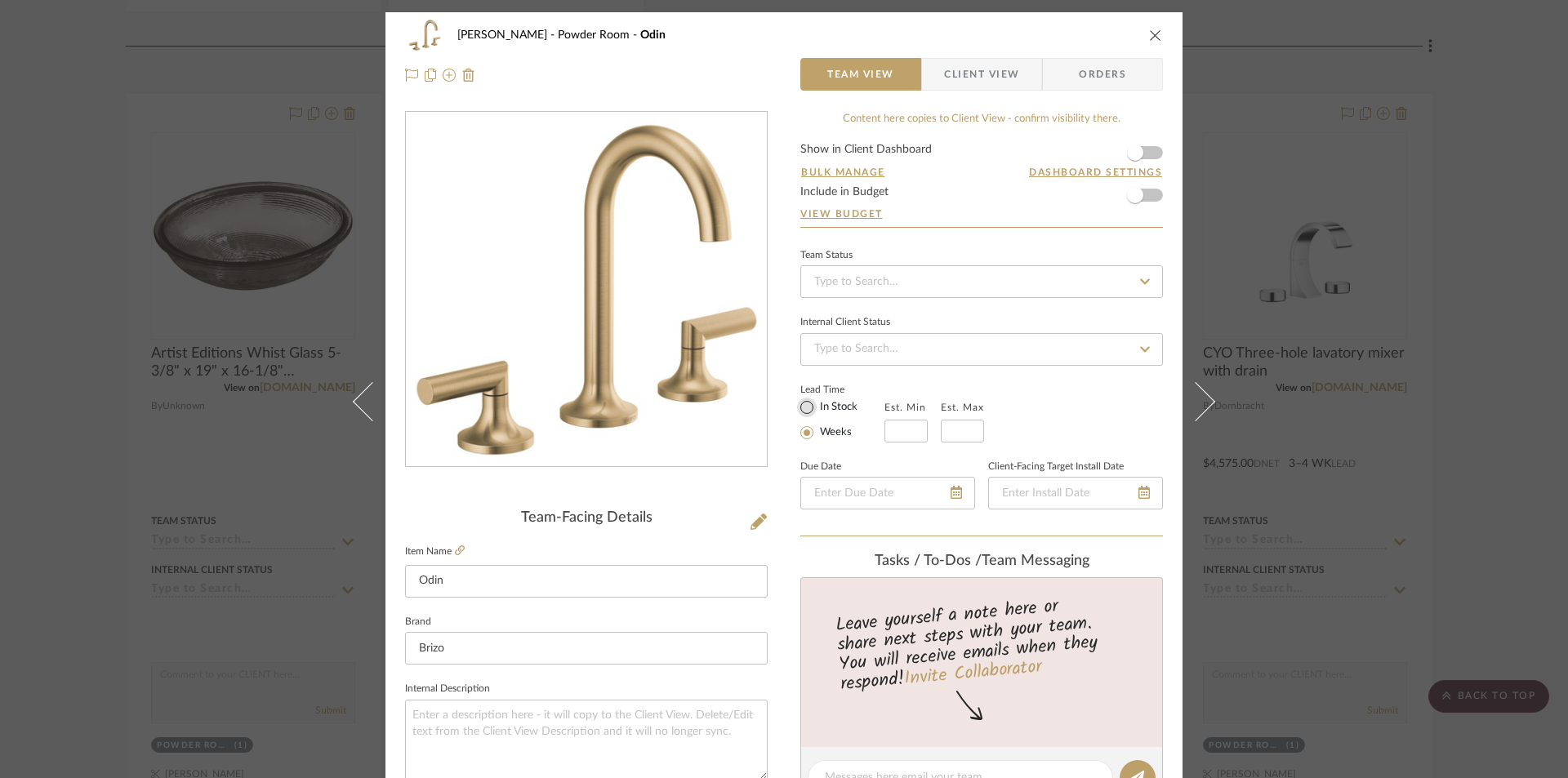
click at [798, 407] on input "In Stock" at bounding box center [807, 408] width 20 height 20
radio input "true"
click at [1149, 33] on icon "close" at bounding box center [1155, 35] width 13 height 13
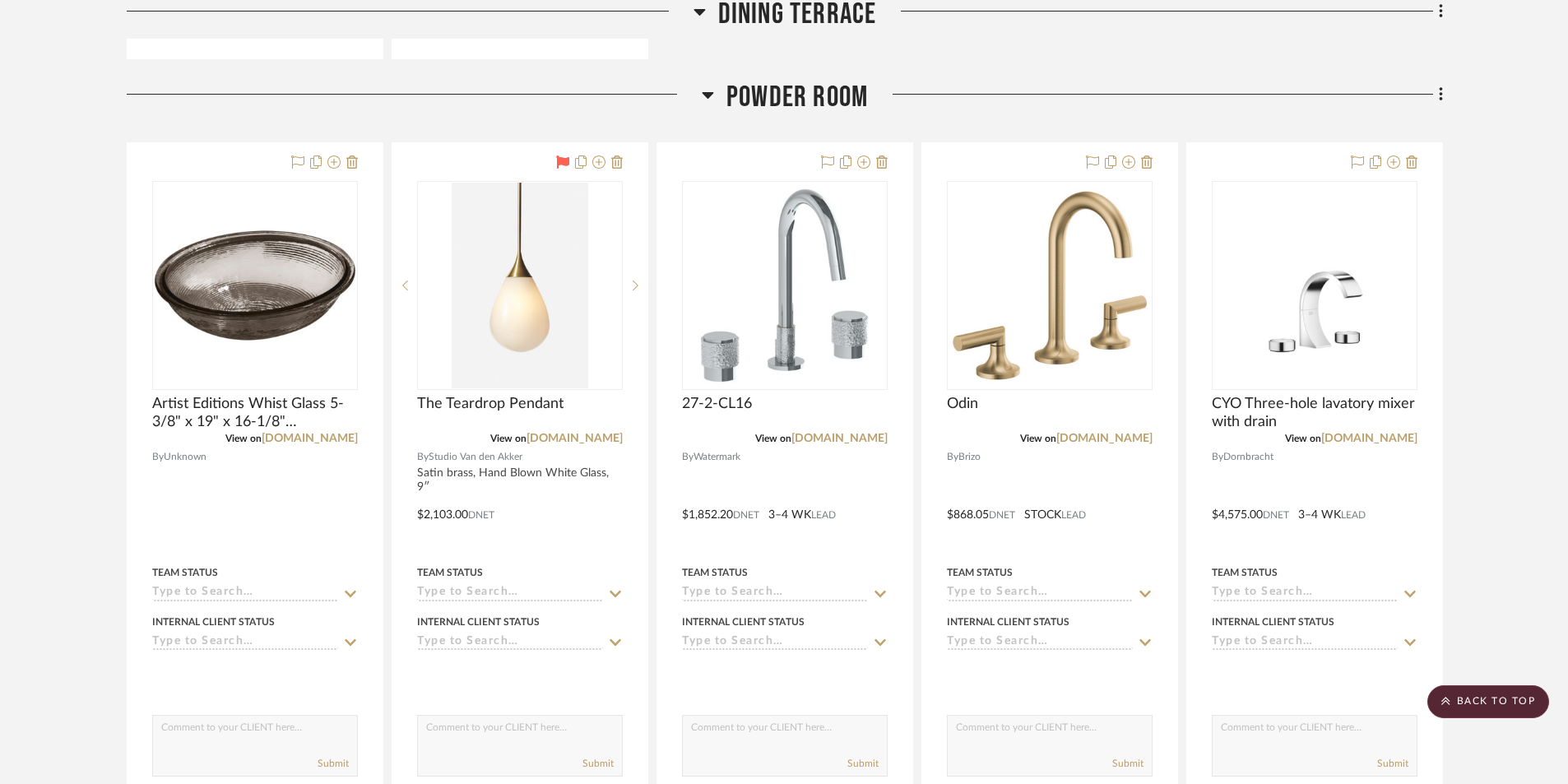
scroll to position [5513, 0]
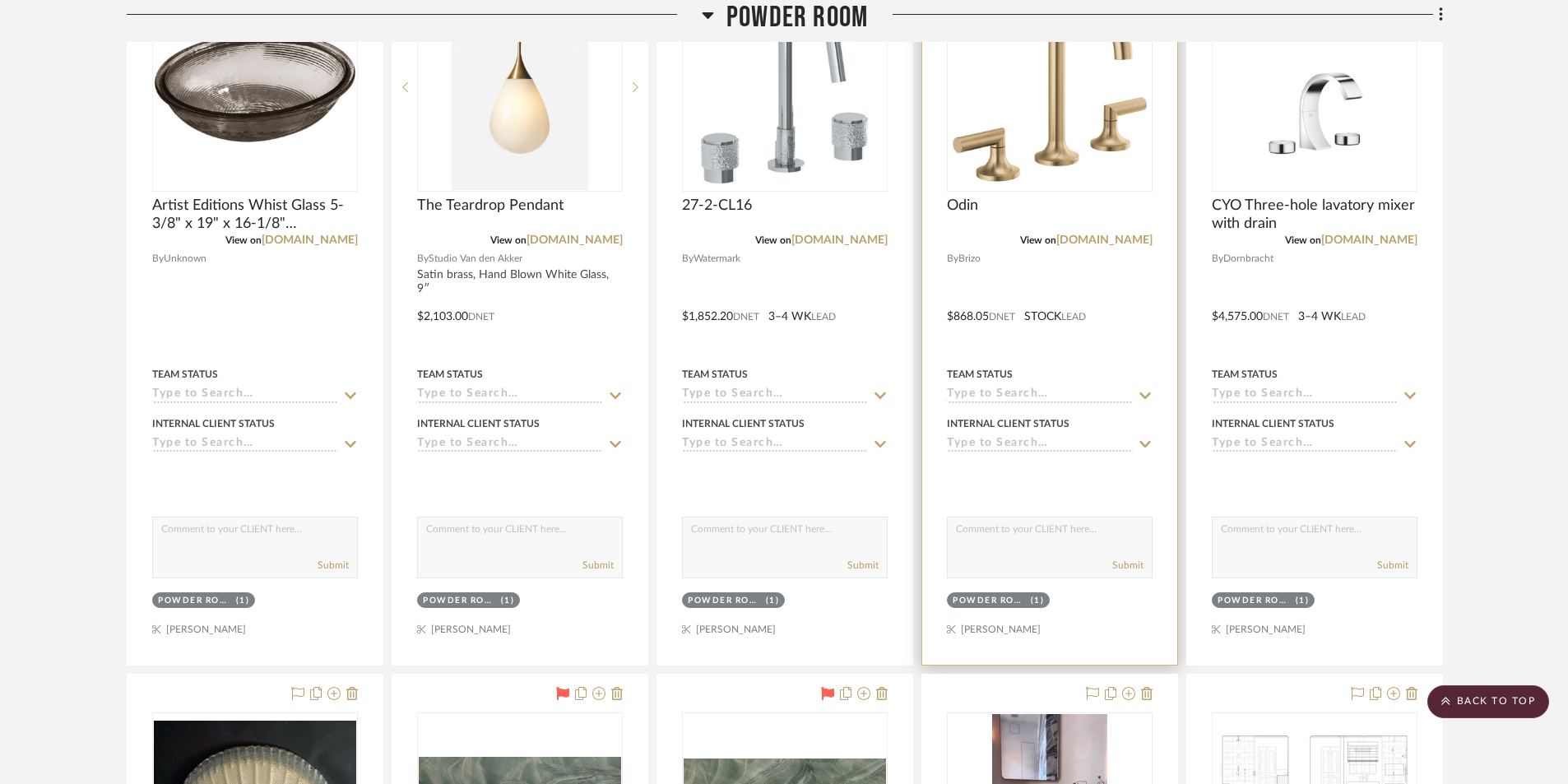
scroll to position [5760, 0]
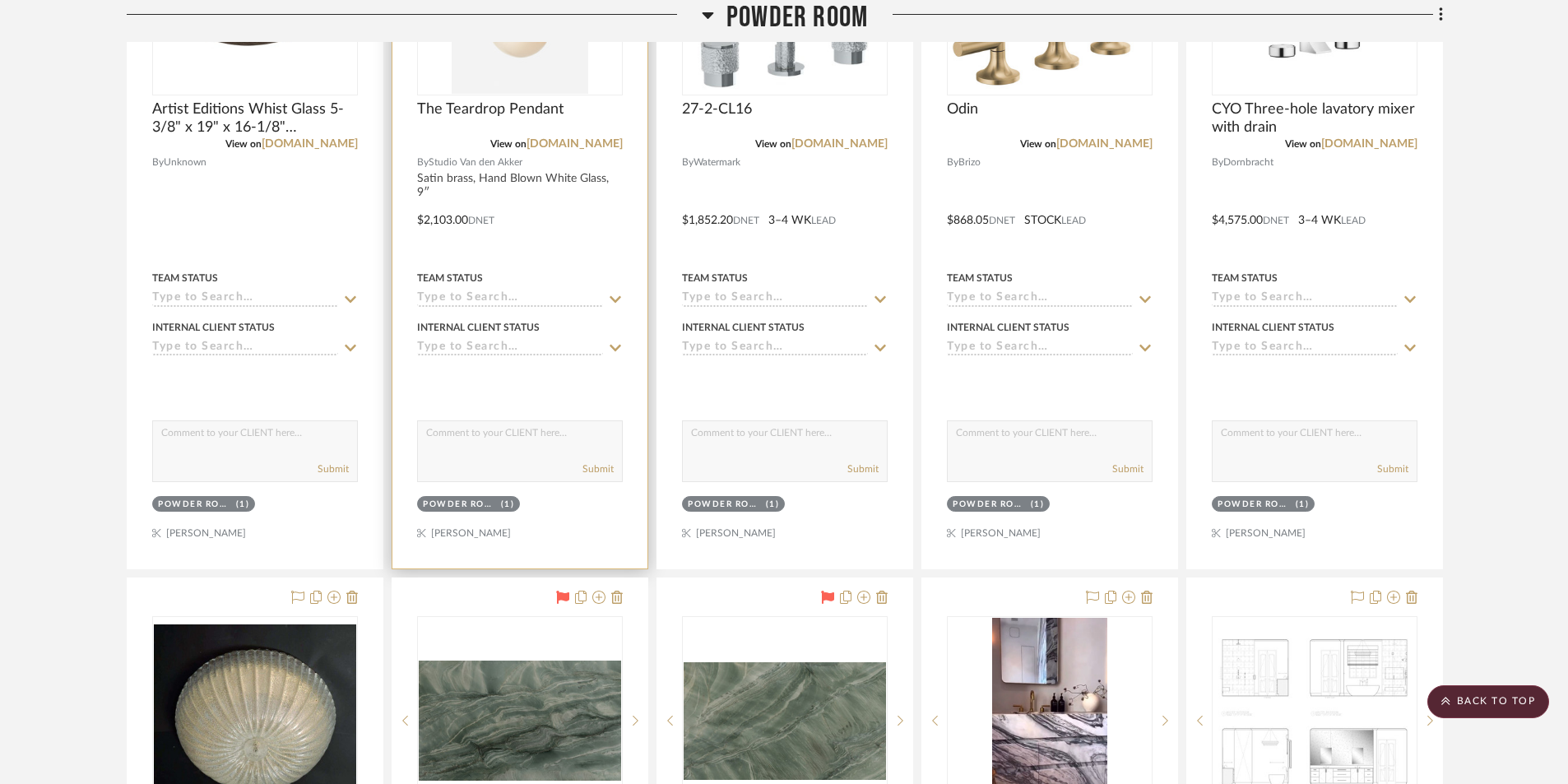
scroll to position [5431, 0]
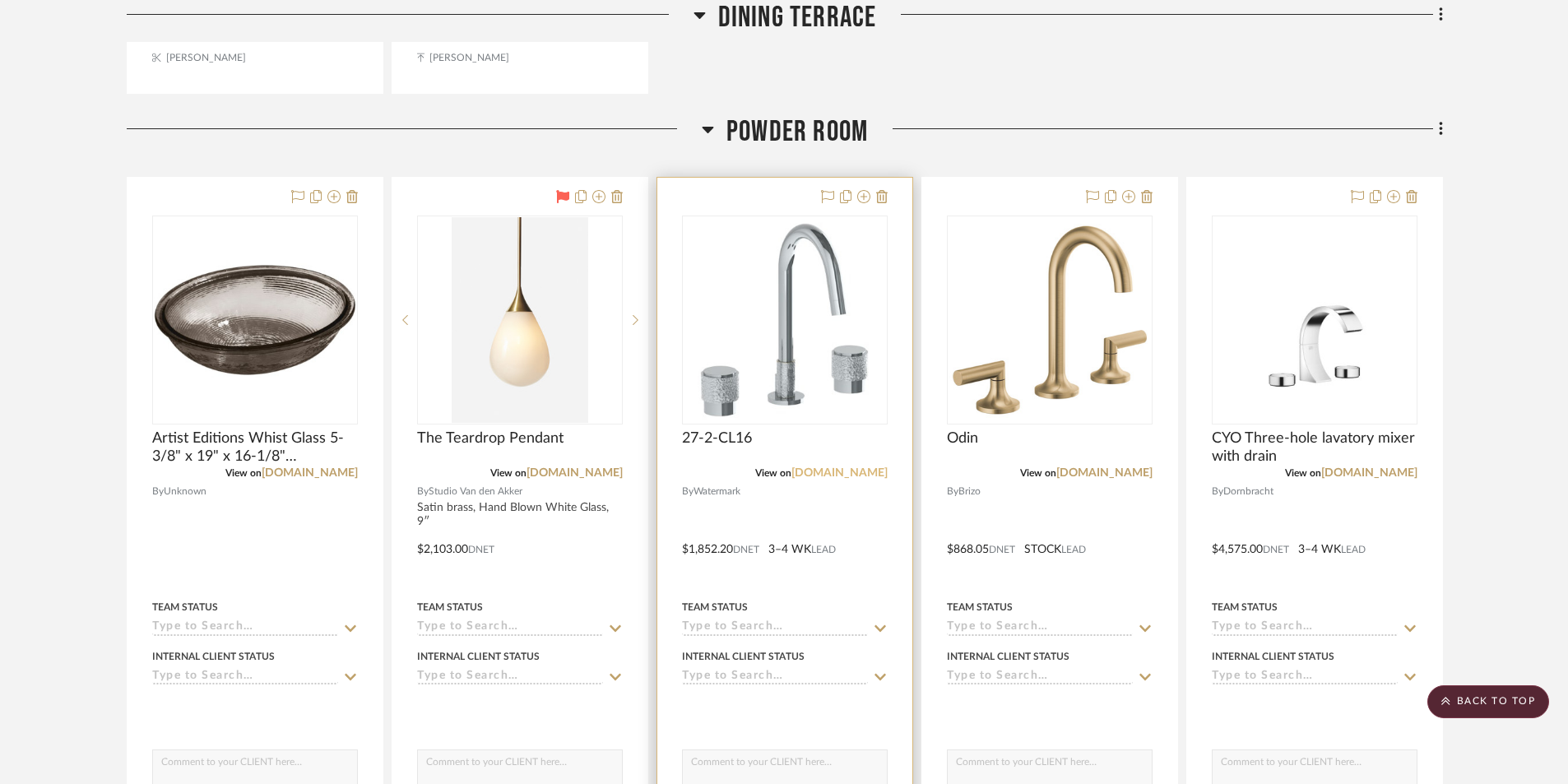
click at [826, 476] on link "watermark-designs.com" at bounding box center [840, 473] width 96 height 12
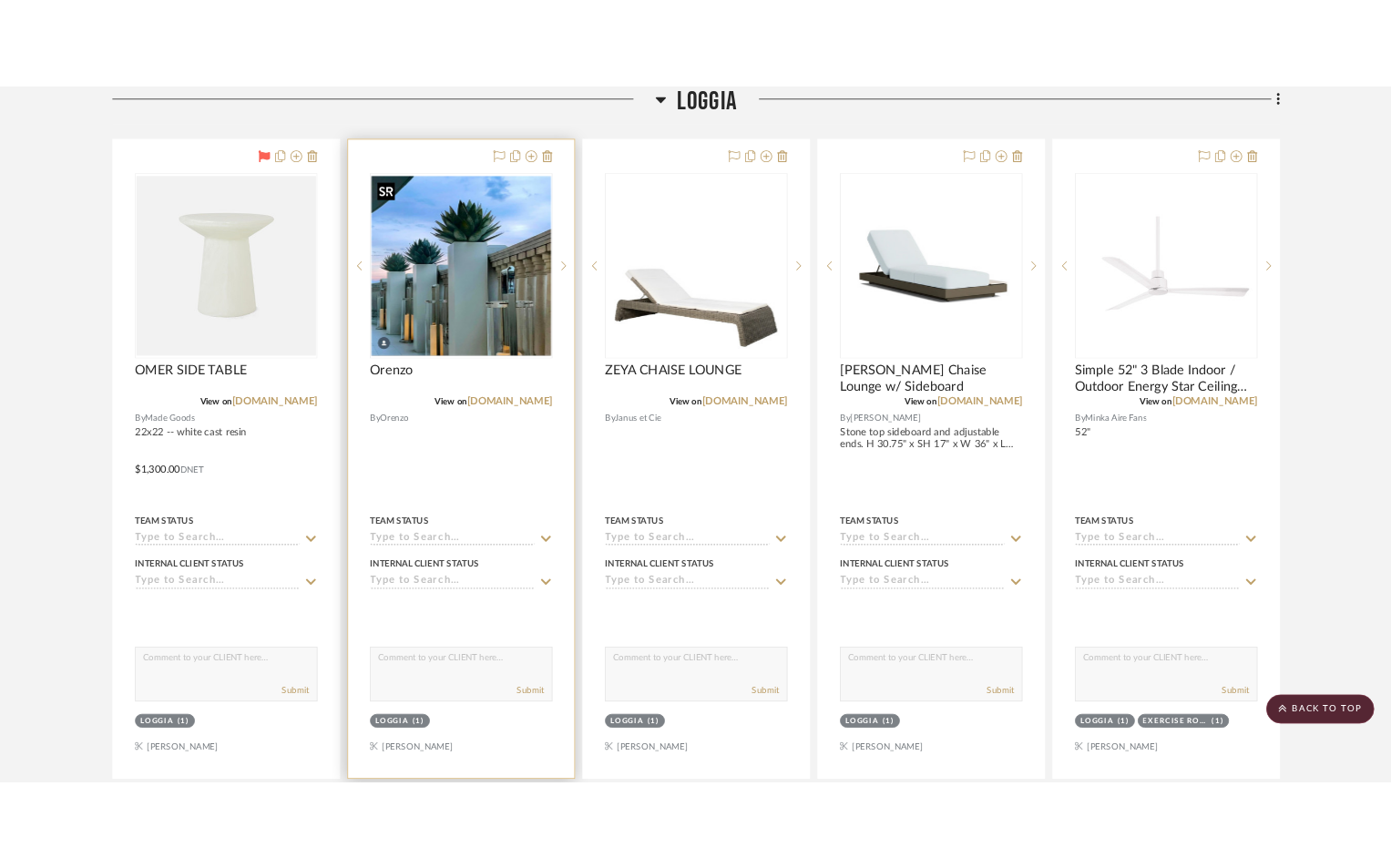
scroll to position [2368, 0]
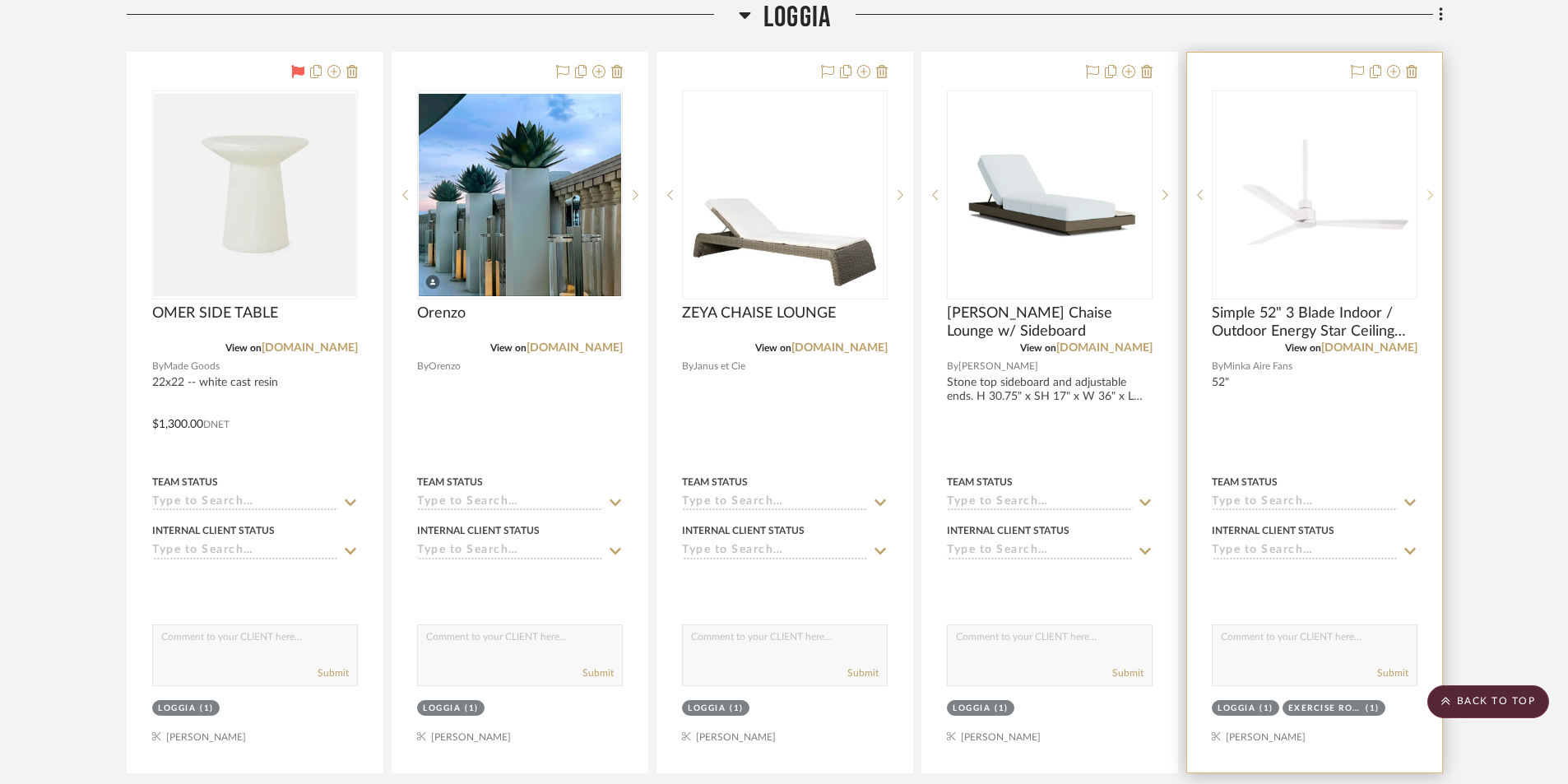
click at [1427, 199] on icon at bounding box center [1430, 195] width 6 height 12
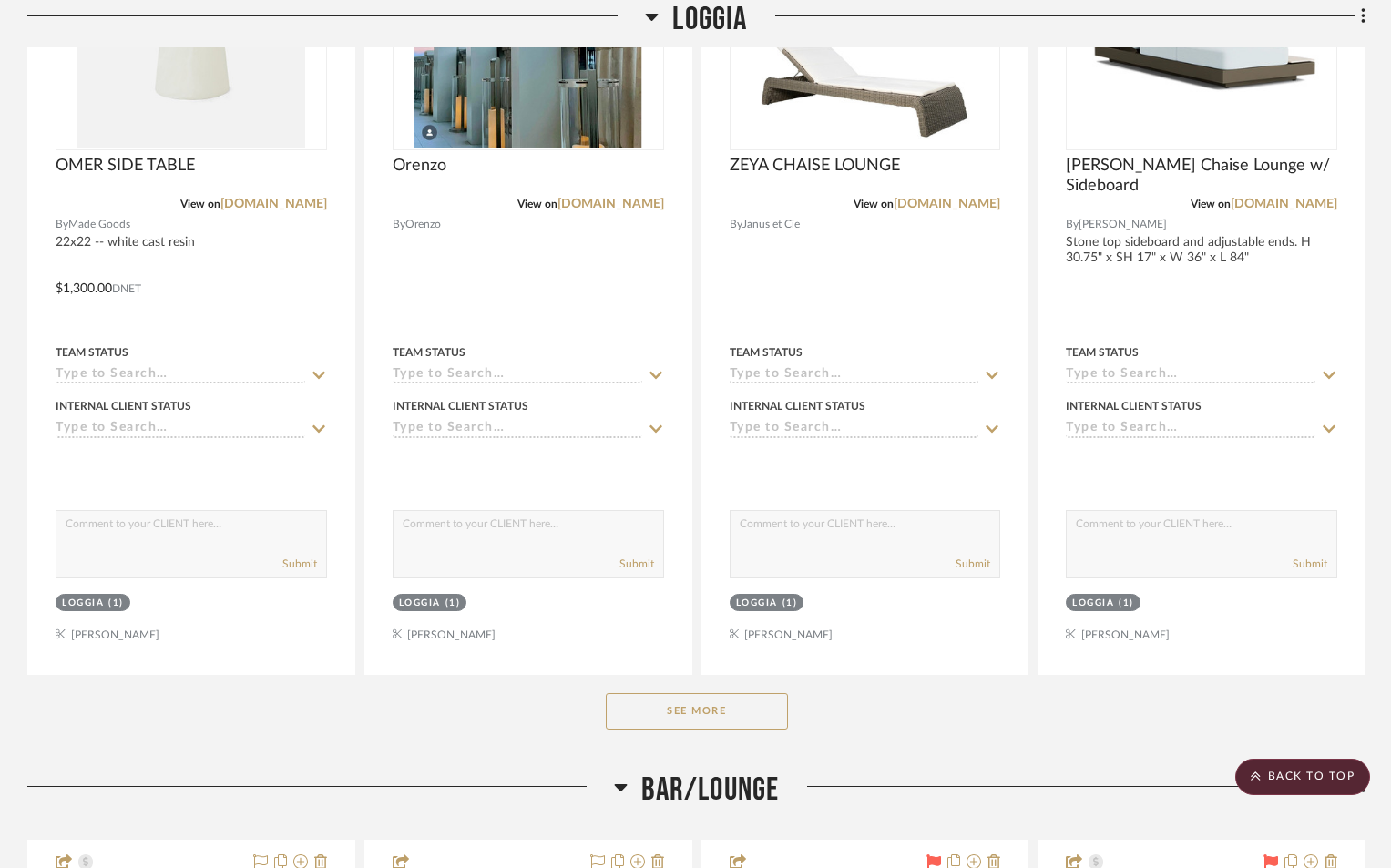
scroll to position [2824, 0]
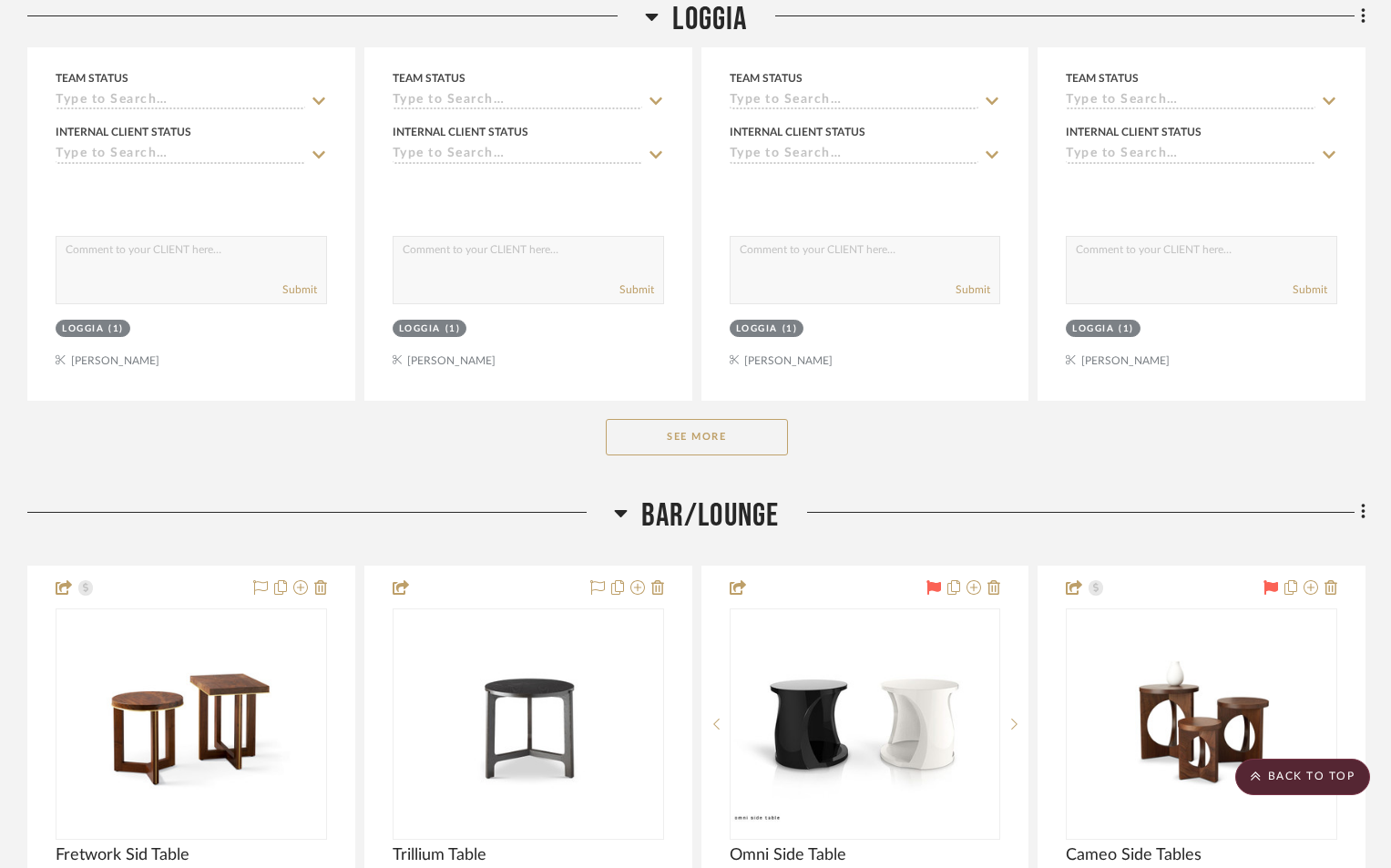
click at [706, 429] on button "See More" at bounding box center [697, 437] width 182 height 37
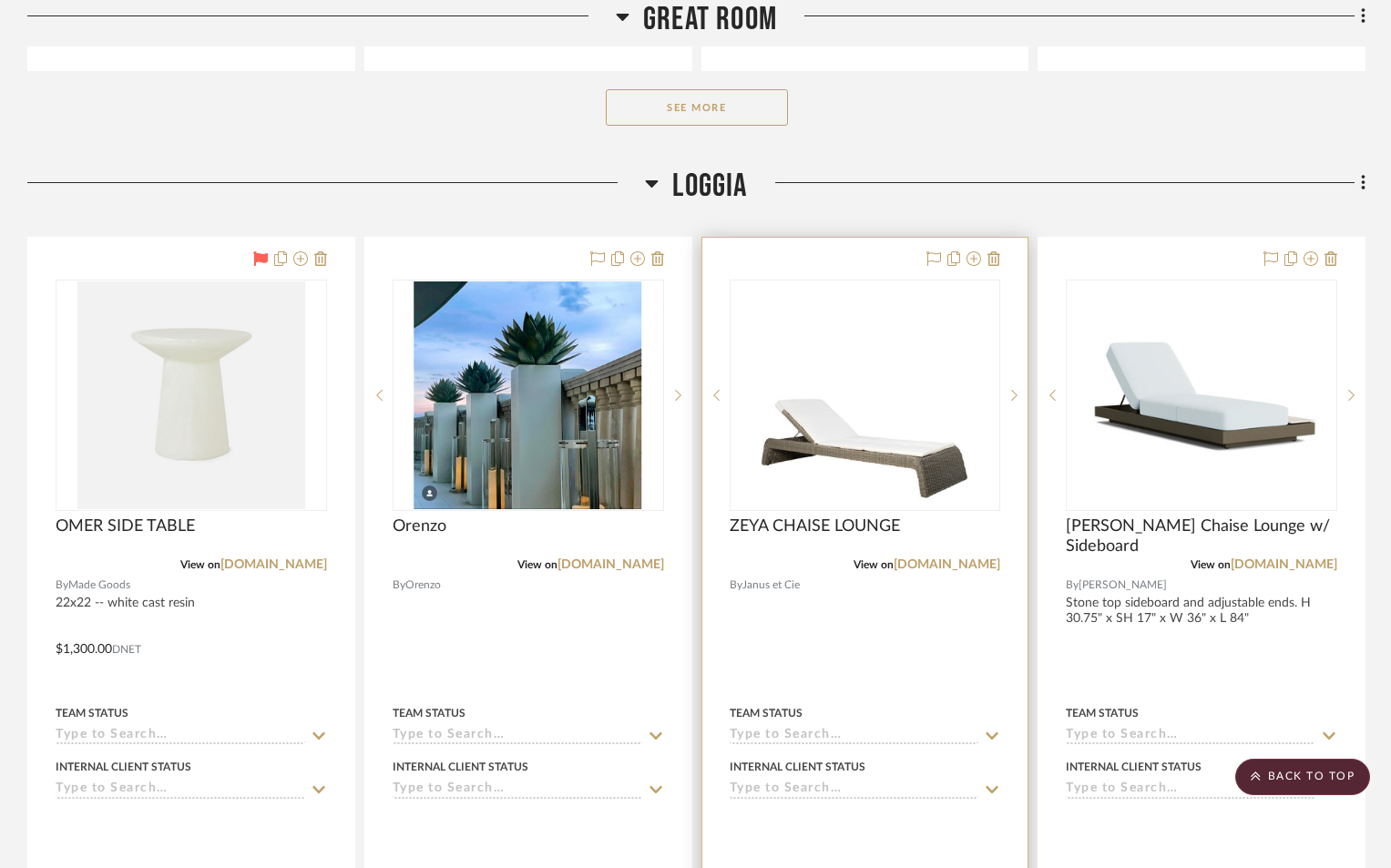
scroll to position [2095, 0]
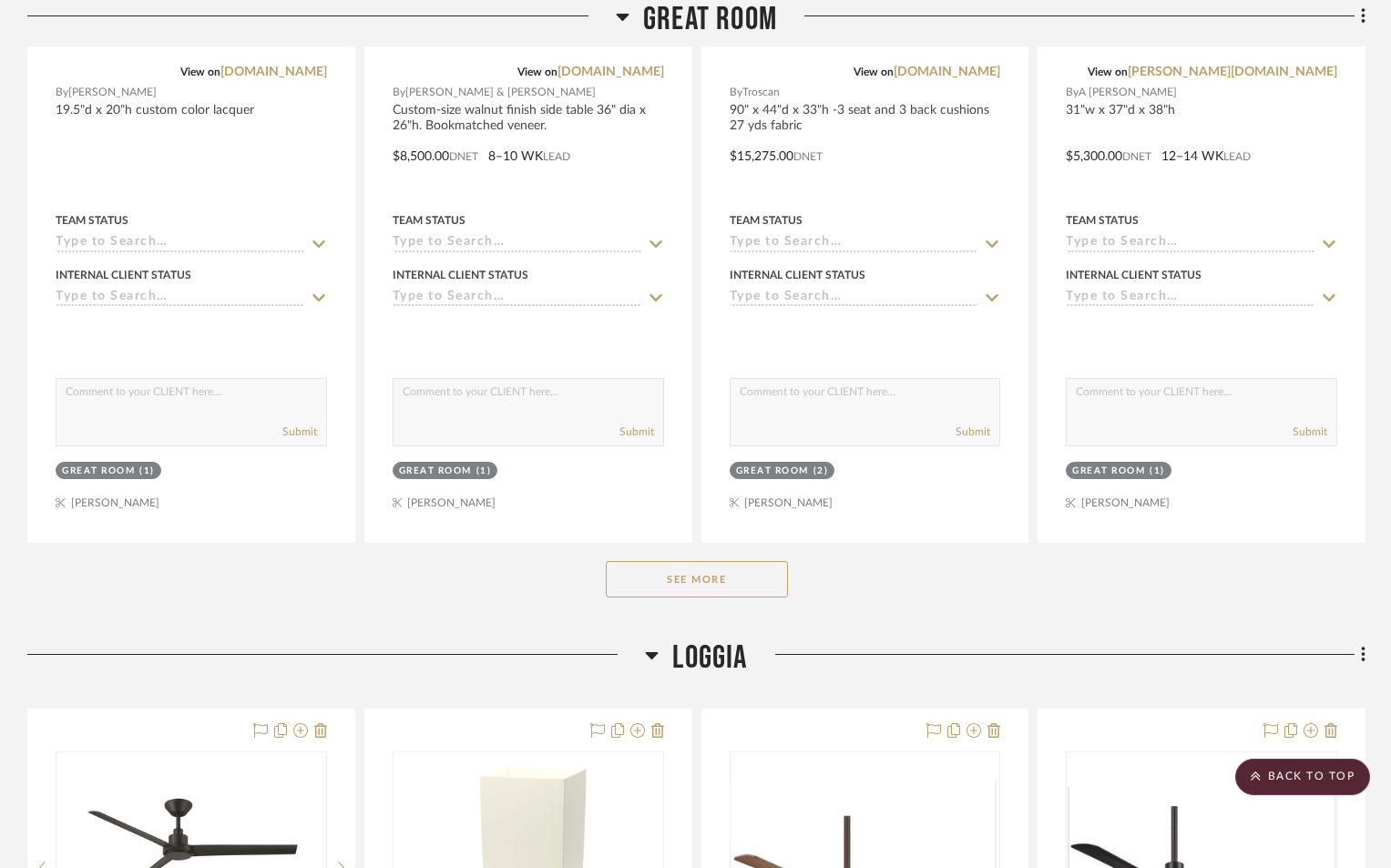
scroll to position [1730, 0]
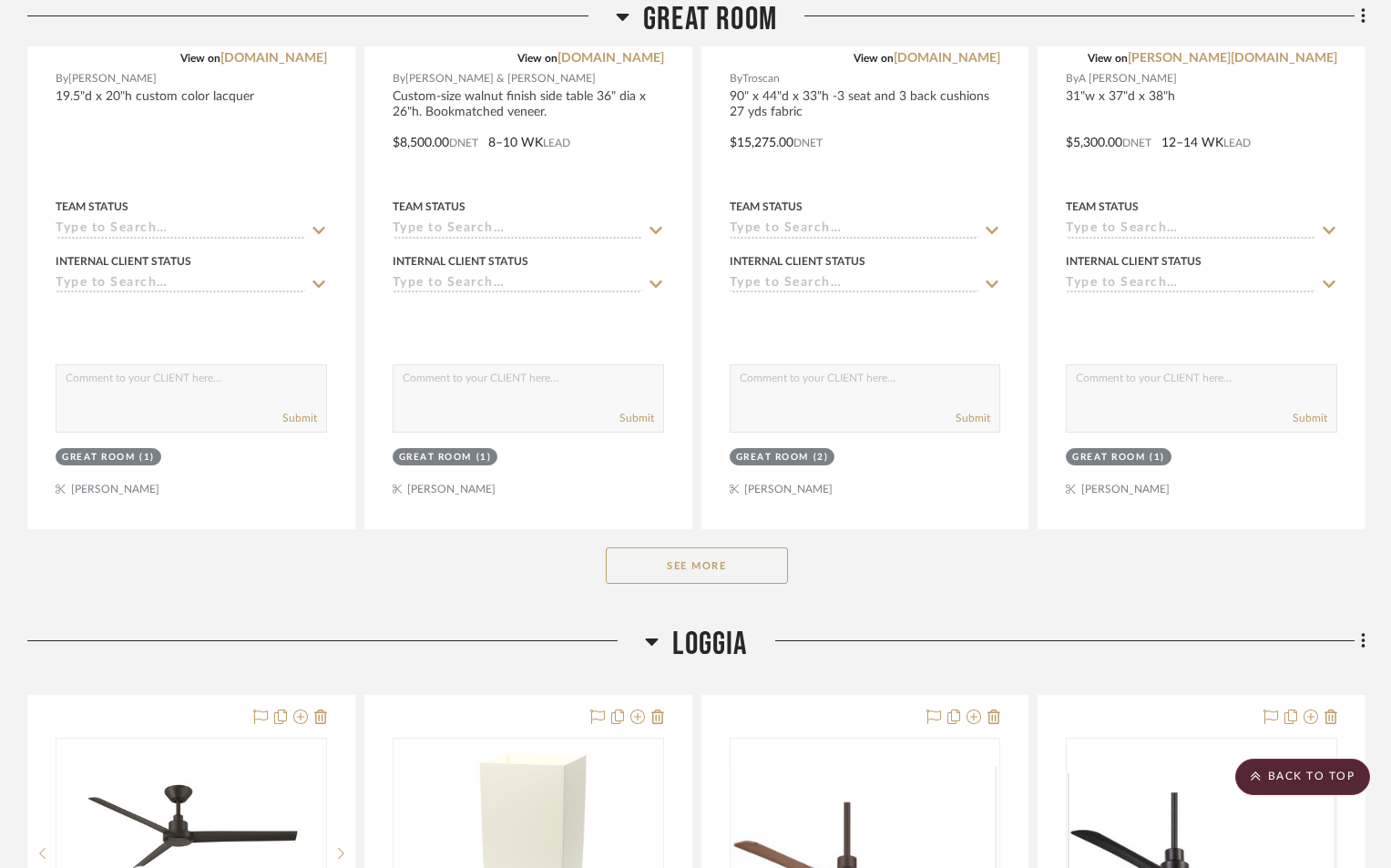
click at [726, 576] on button "See More" at bounding box center [697, 566] width 182 height 37
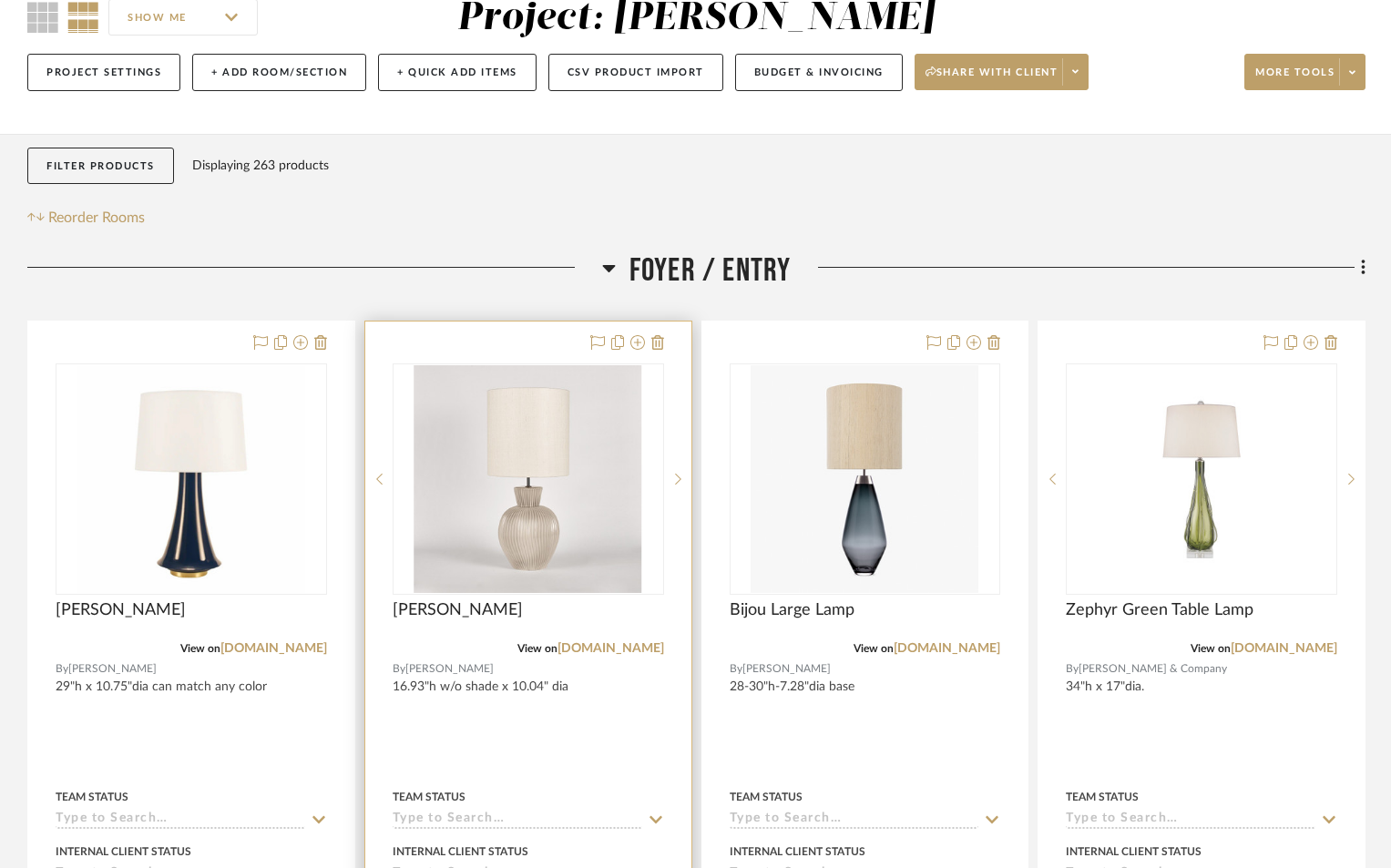
scroll to position [0, 0]
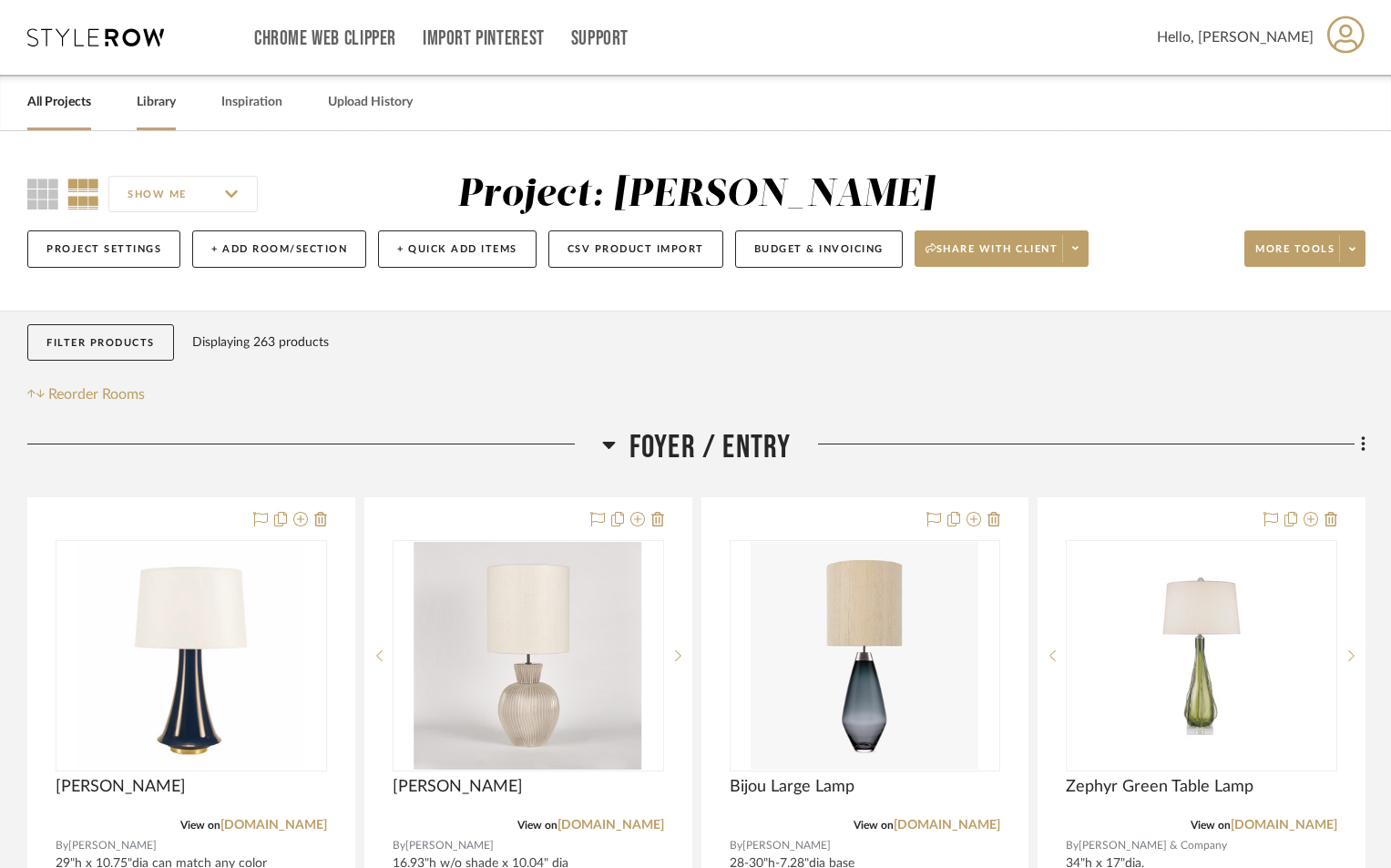
click at [163, 100] on link "Library" at bounding box center [156, 102] width 40 height 25
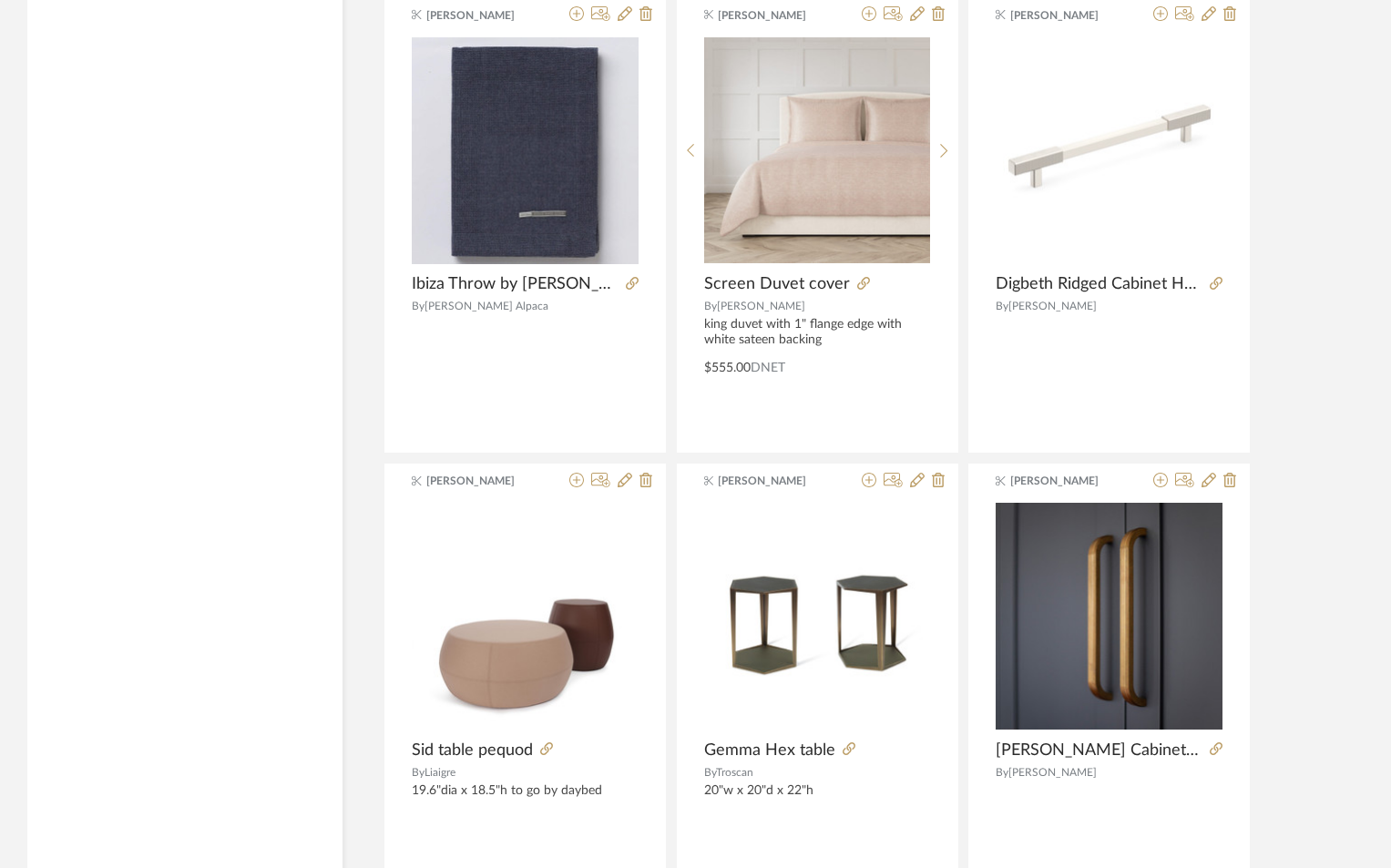
scroll to position [3188, 0]
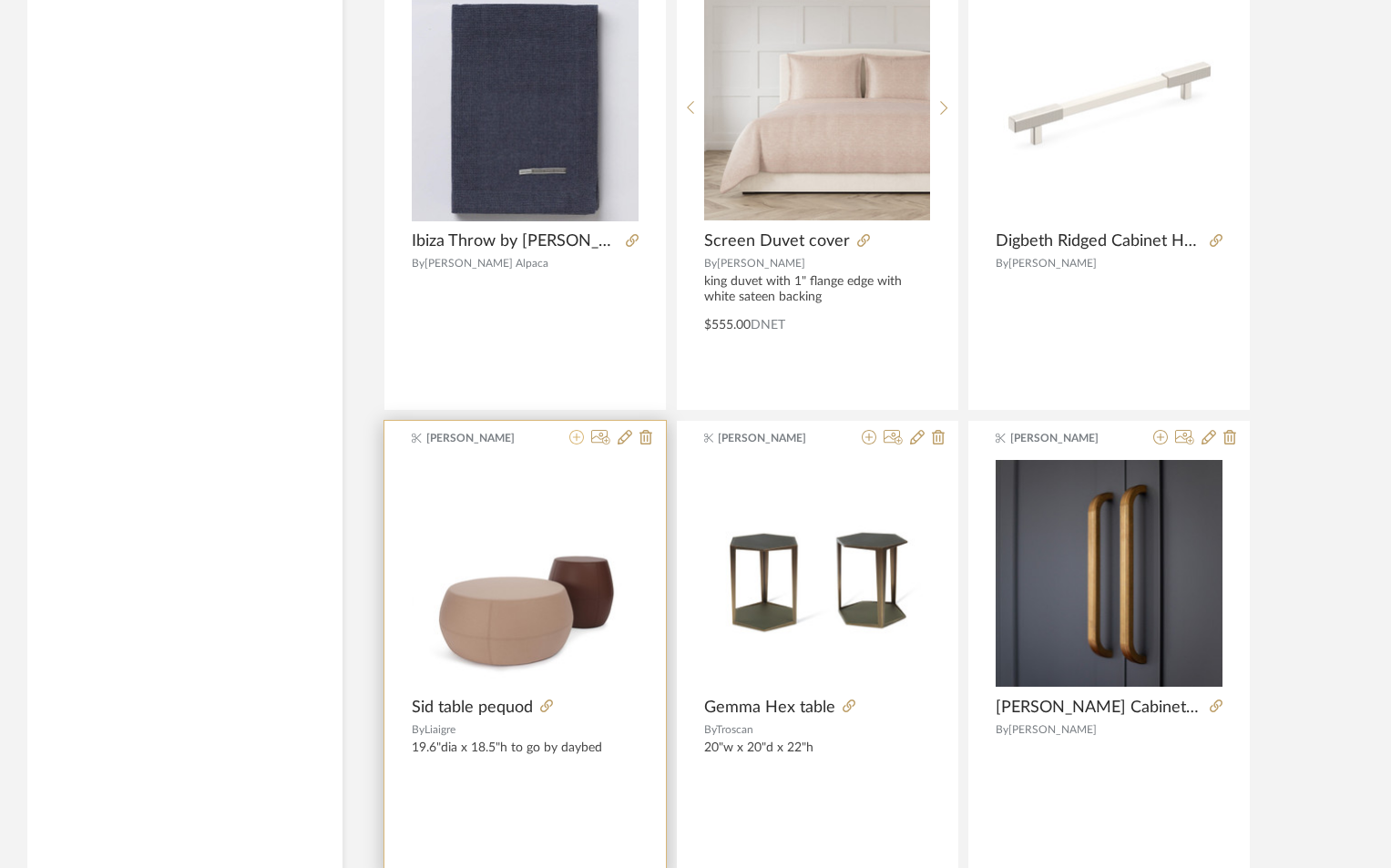
click at [578, 440] on icon at bounding box center [577, 437] width 15 height 15
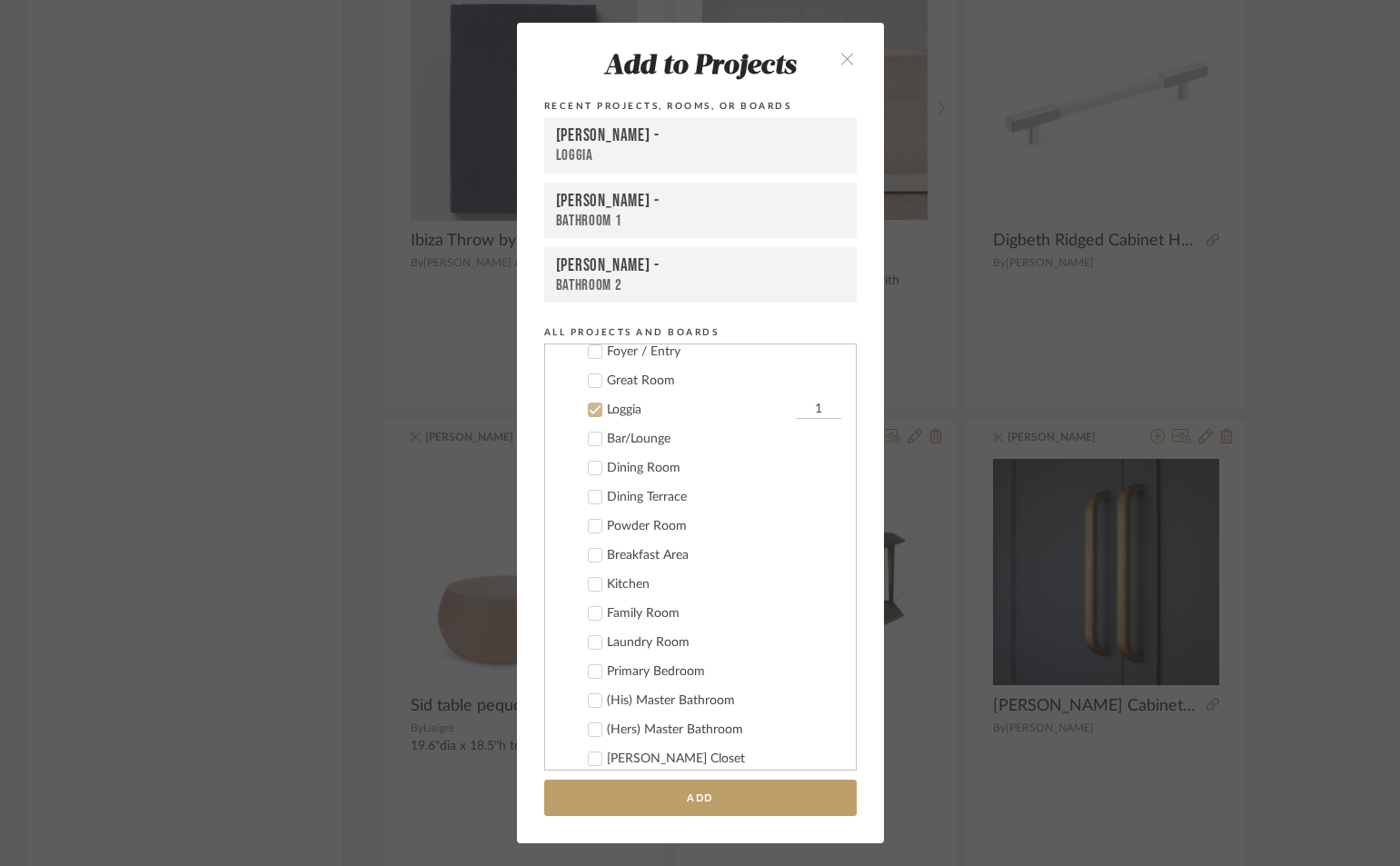
scroll to position [0, 0]
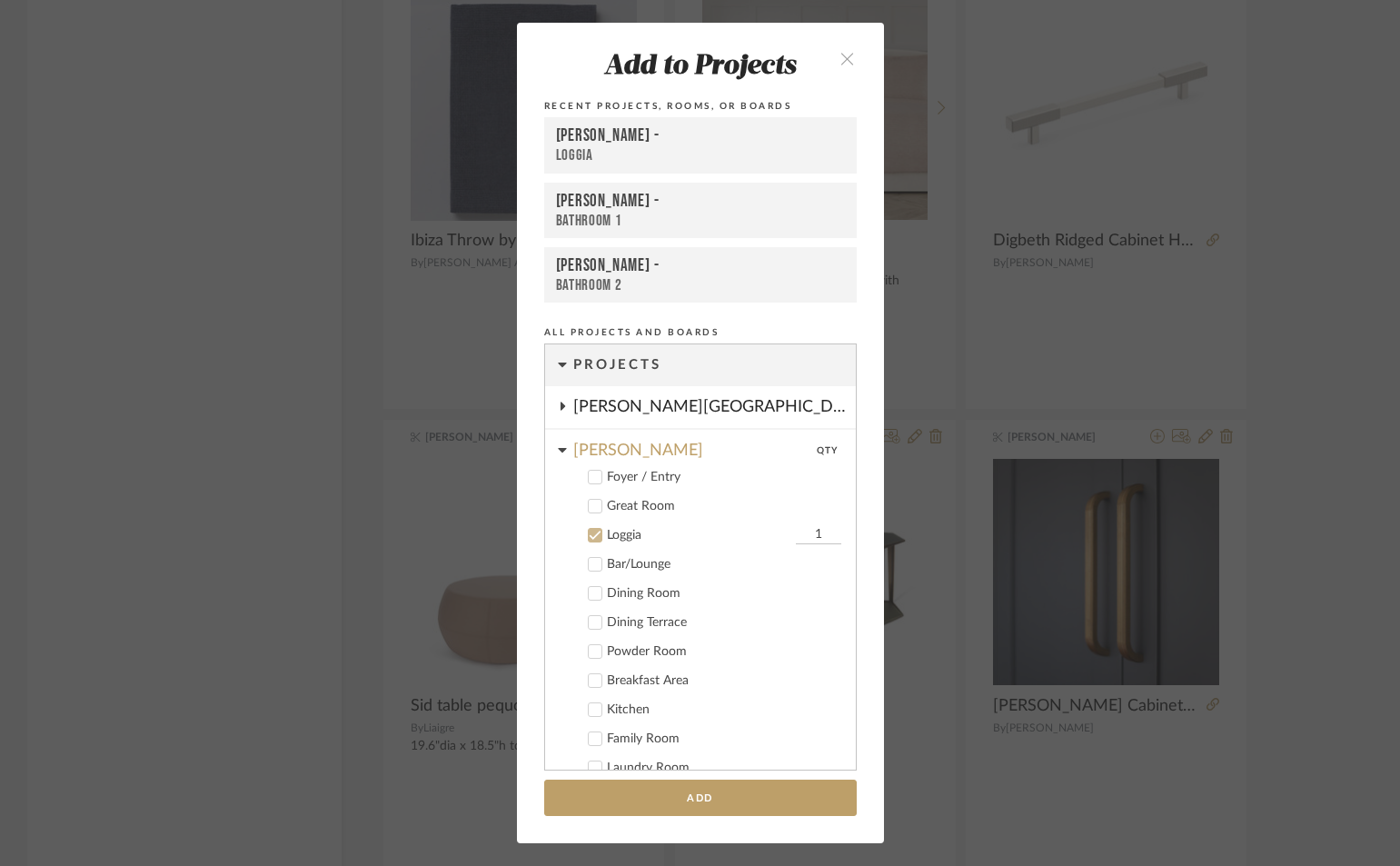
click at [588, 535] on icon at bounding box center [594, 535] width 12 height 9
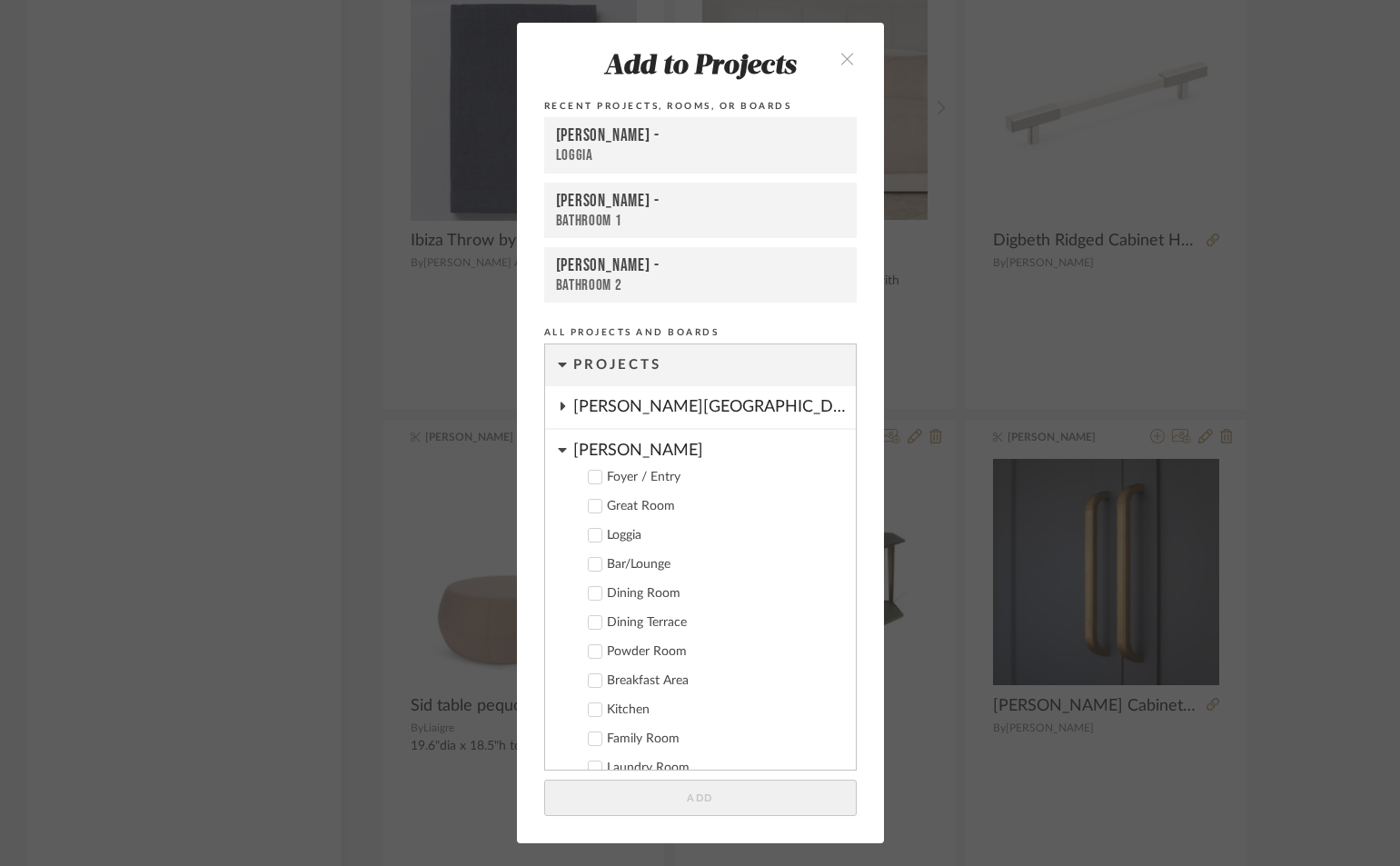
click at [589, 505] on icon at bounding box center [594, 506] width 12 height 9
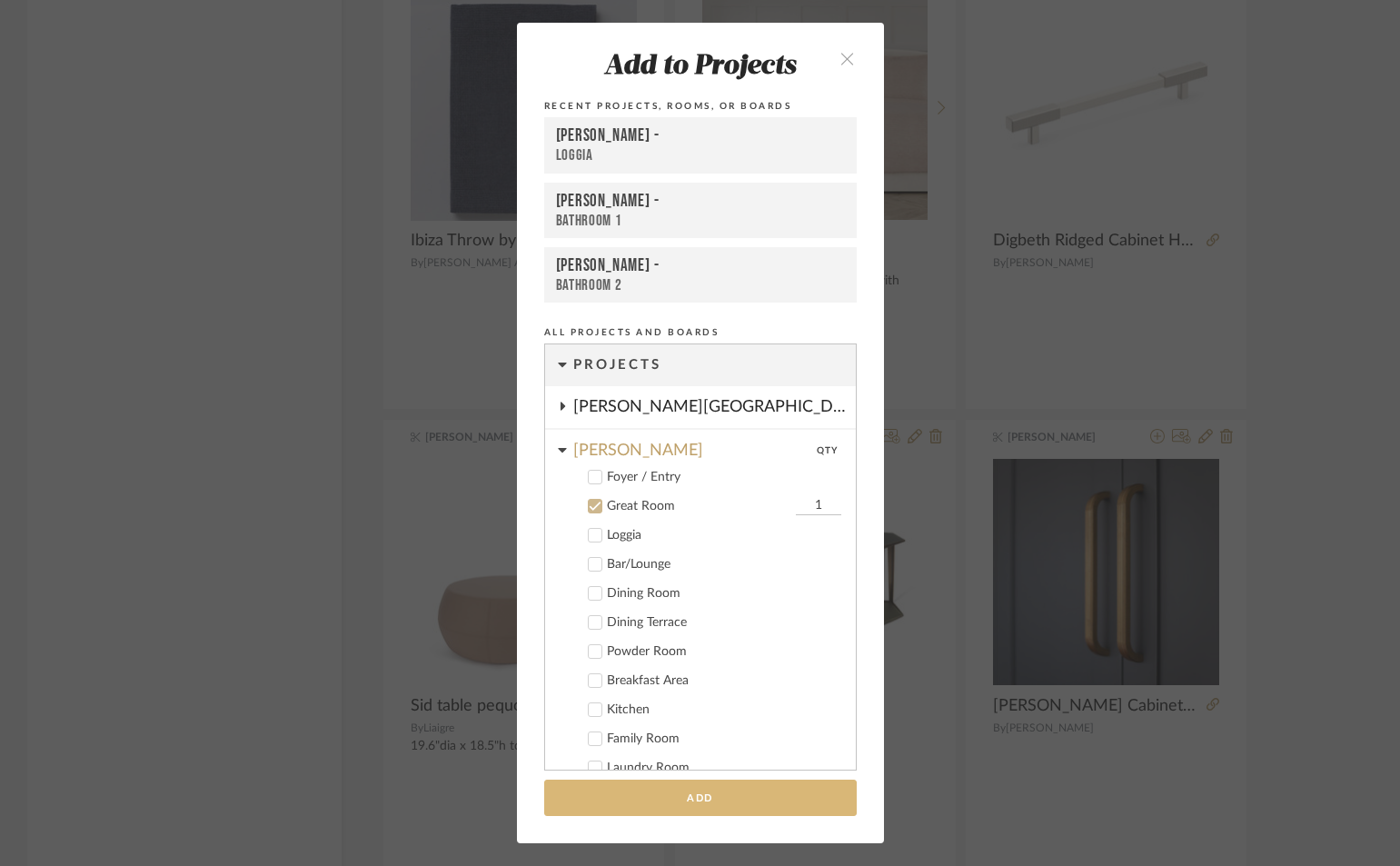
click at [749, 802] on button "Add" at bounding box center [700, 798] width 312 height 38
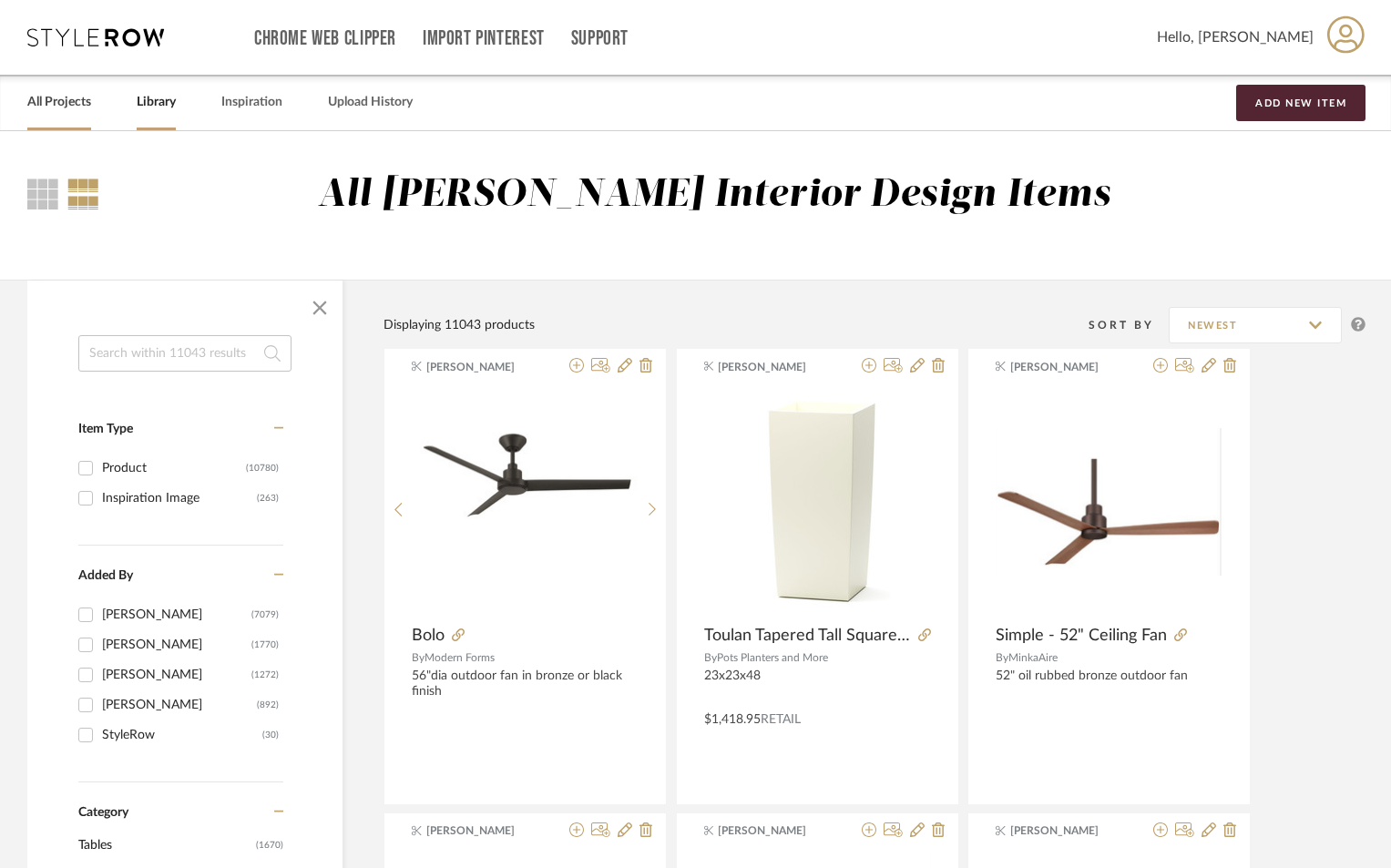
click at [73, 110] on link "All Projects" at bounding box center [59, 102] width 64 height 25
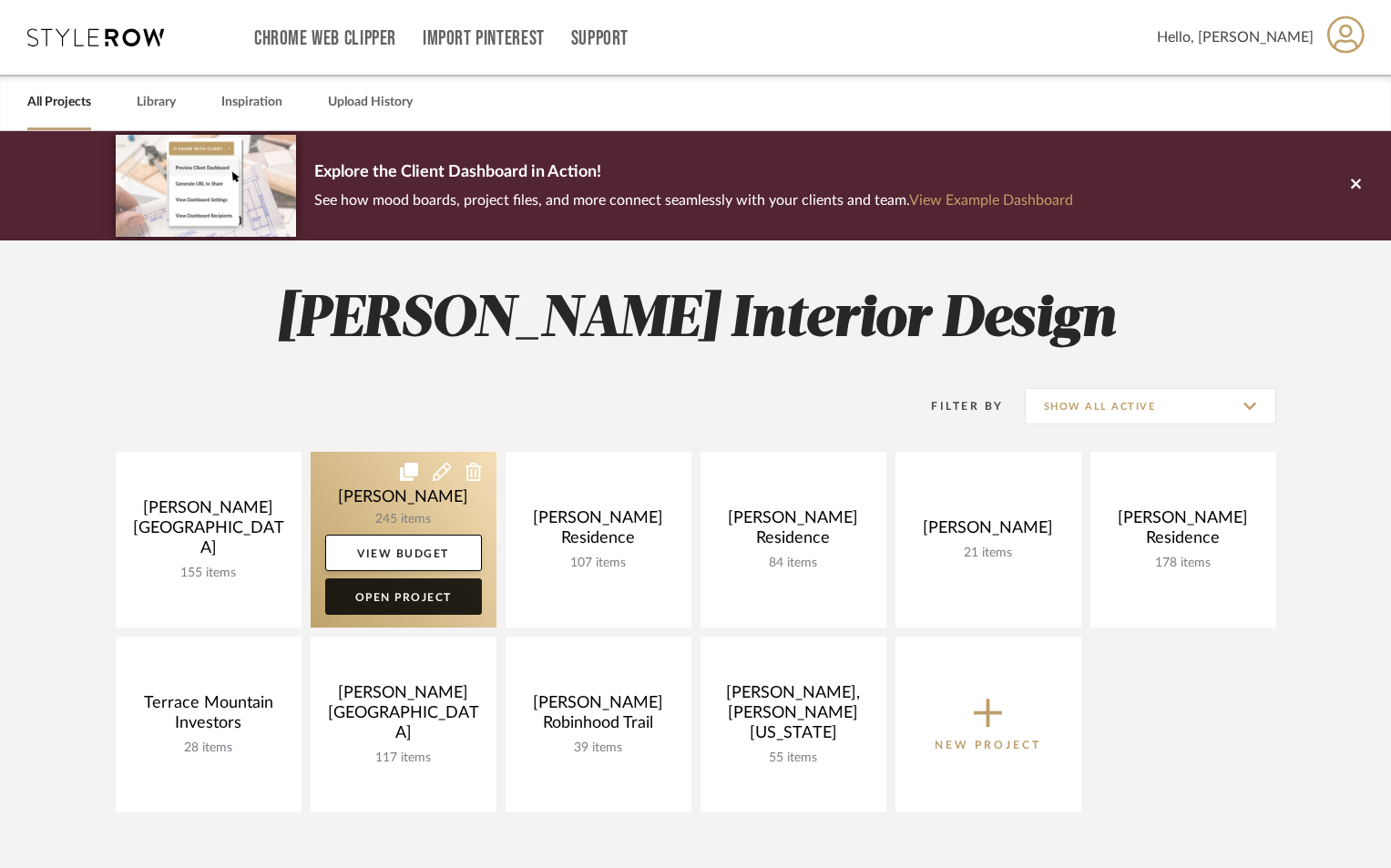
click at [439, 598] on link "Open Project" at bounding box center [403, 596] width 156 height 37
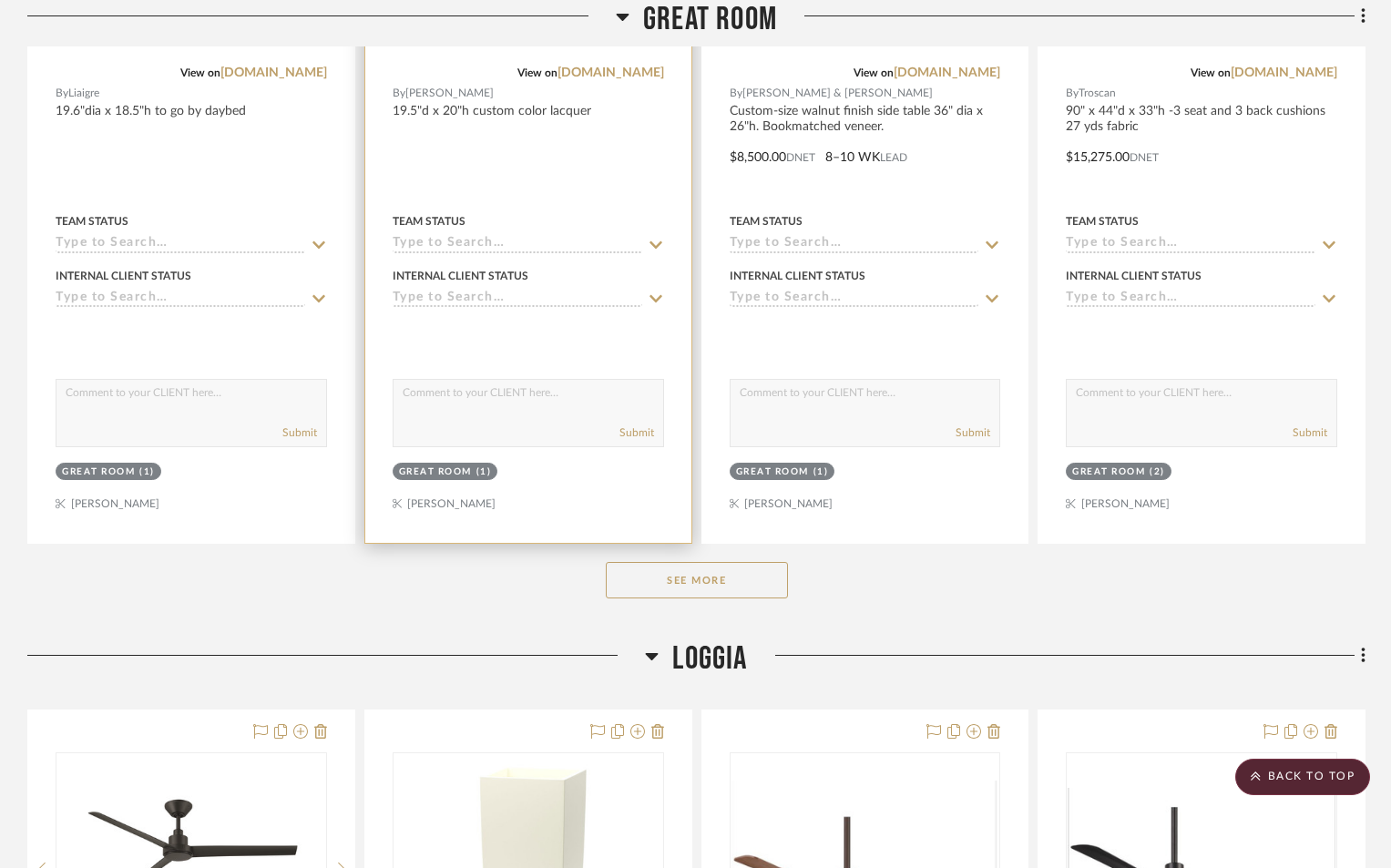
scroll to position [1730, 0]
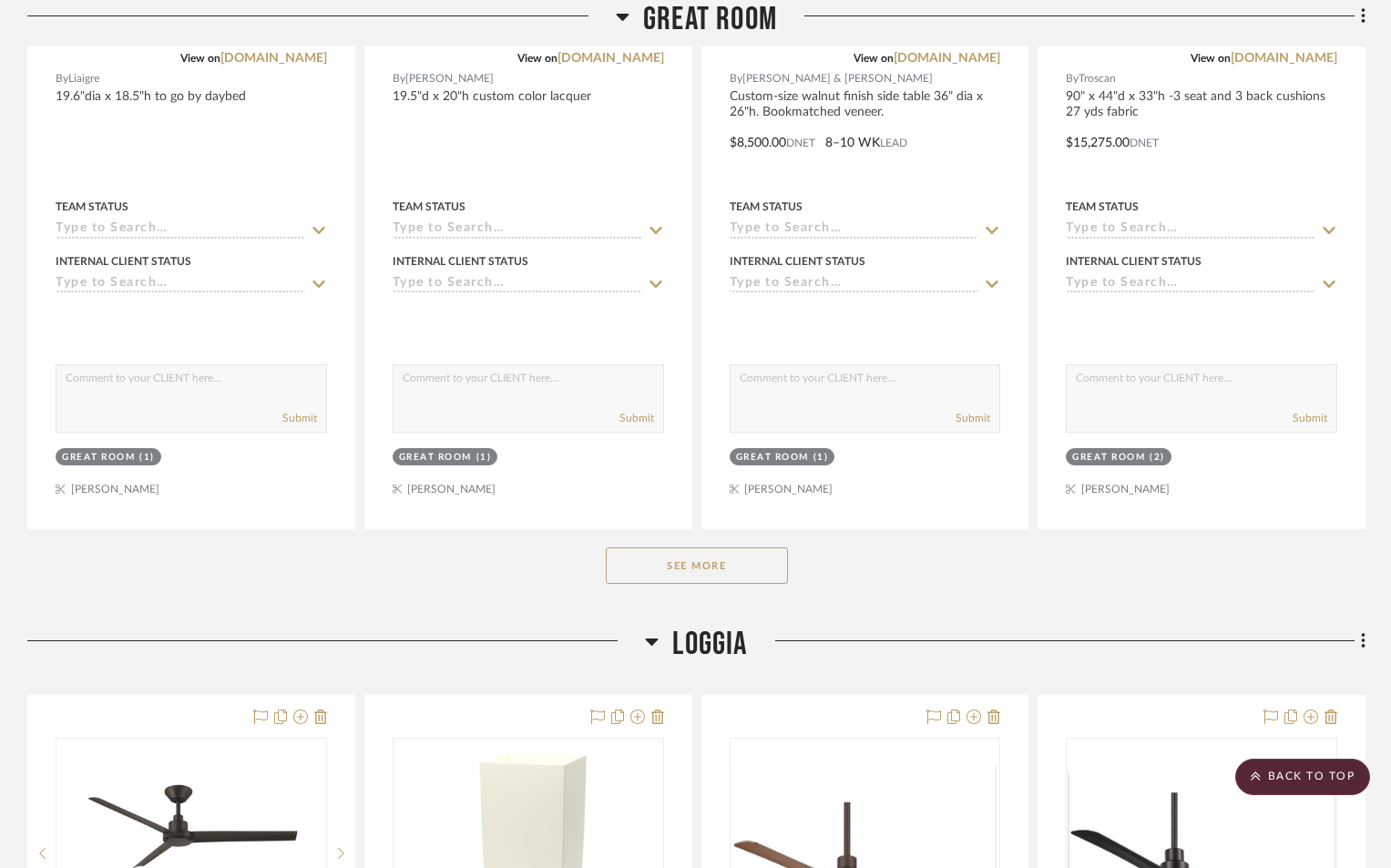
click at [645, 572] on button "See More" at bounding box center [697, 566] width 182 height 37
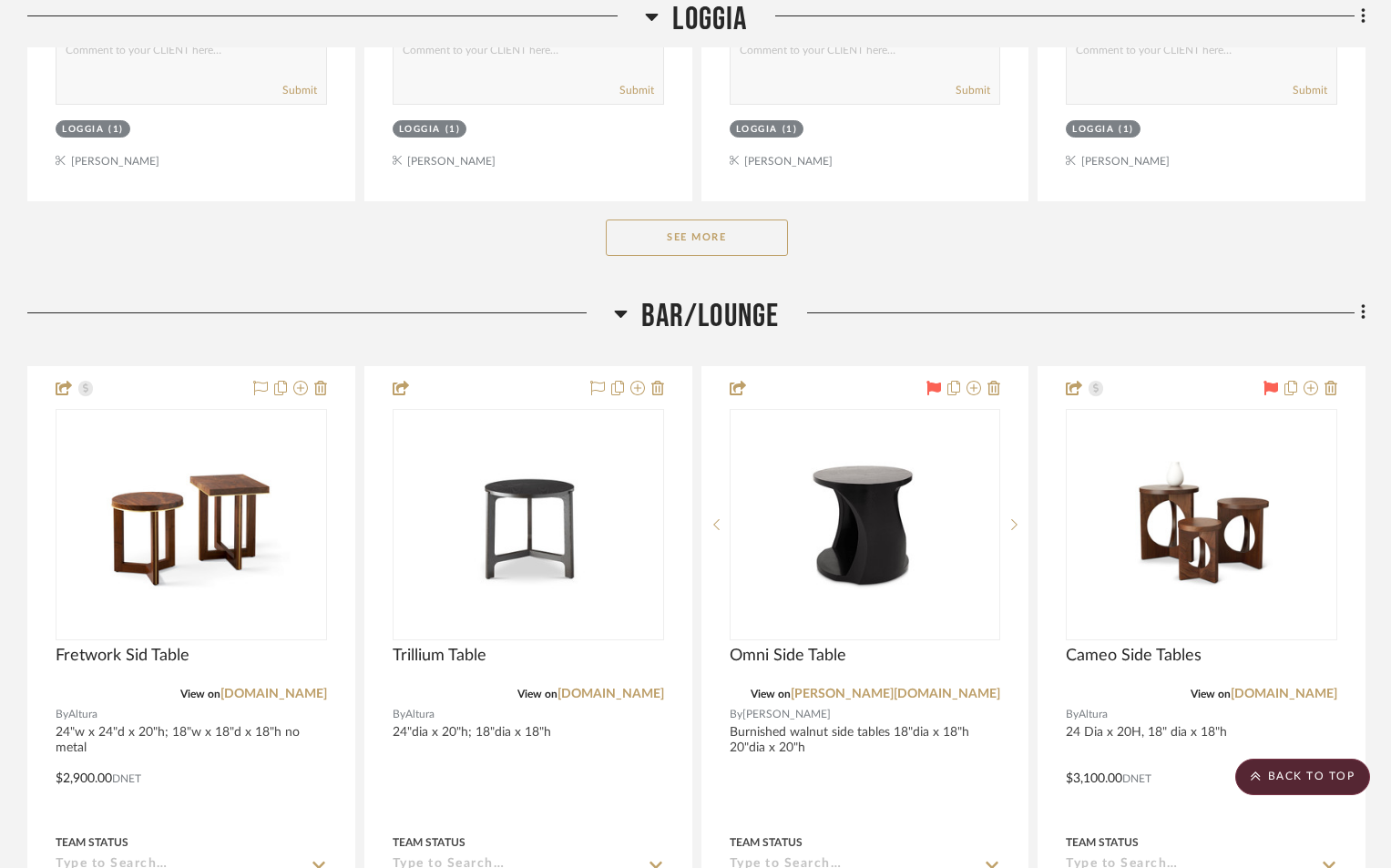
scroll to position [8107, 0]
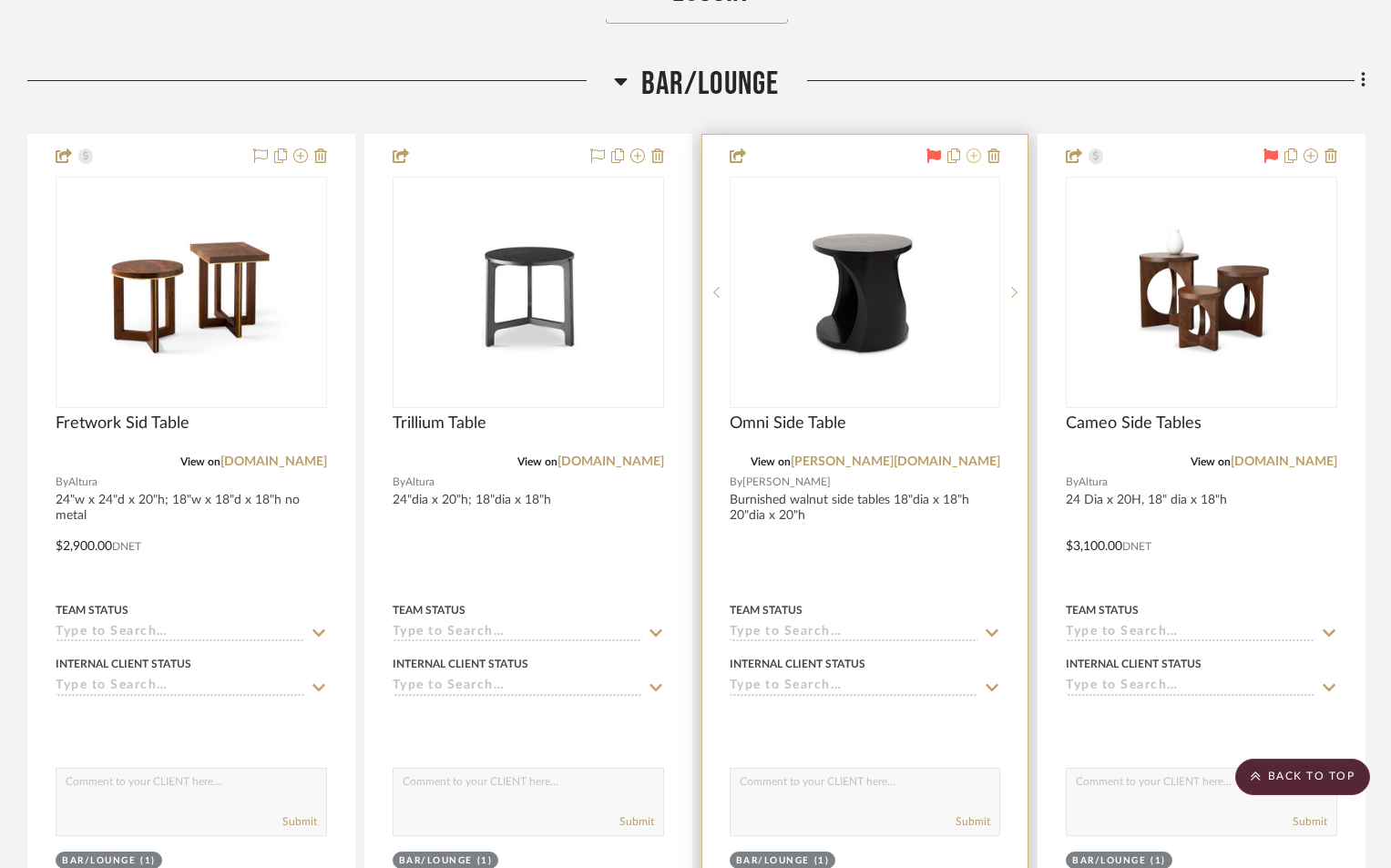
click at [971, 156] on icon at bounding box center [974, 156] width 15 height 15
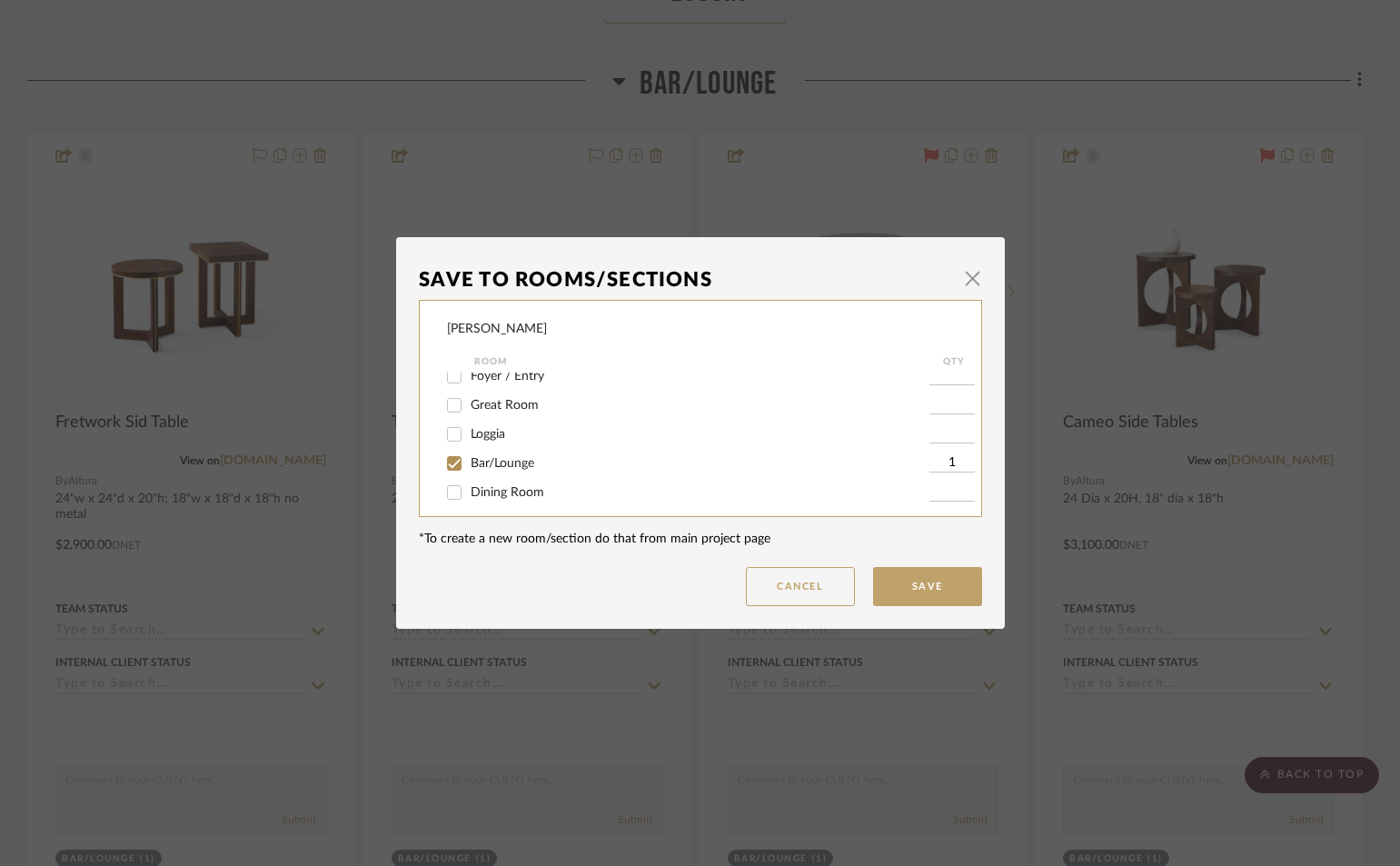
scroll to position [0, 0]
click at [442, 415] on input "Great Room" at bounding box center [454, 416] width 29 height 29
checkbox input "true"
type input "1"
click at [914, 588] on button "Save" at bounding box center [927, 587] width 109 height 39
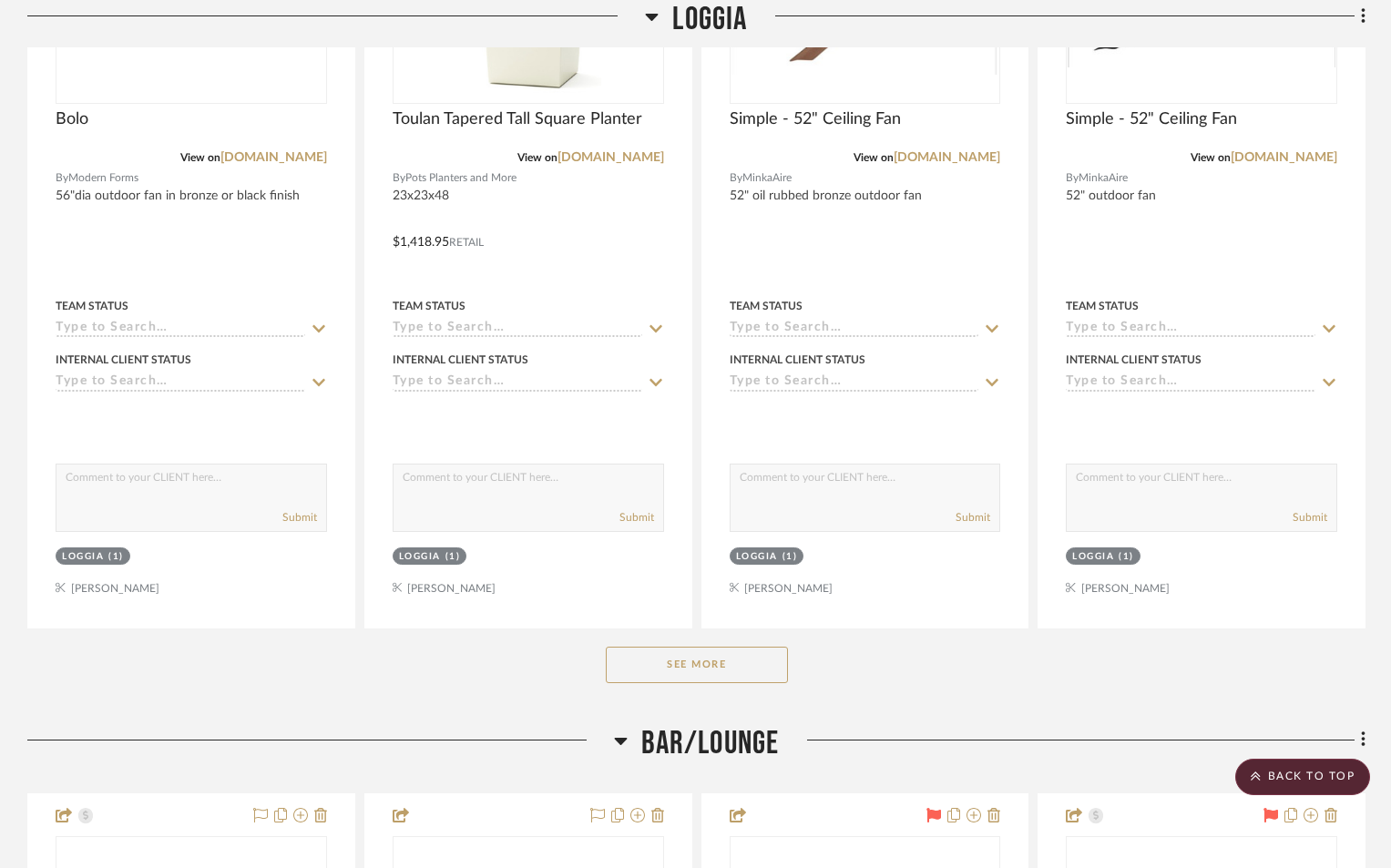
scroll to position [7470, 0]
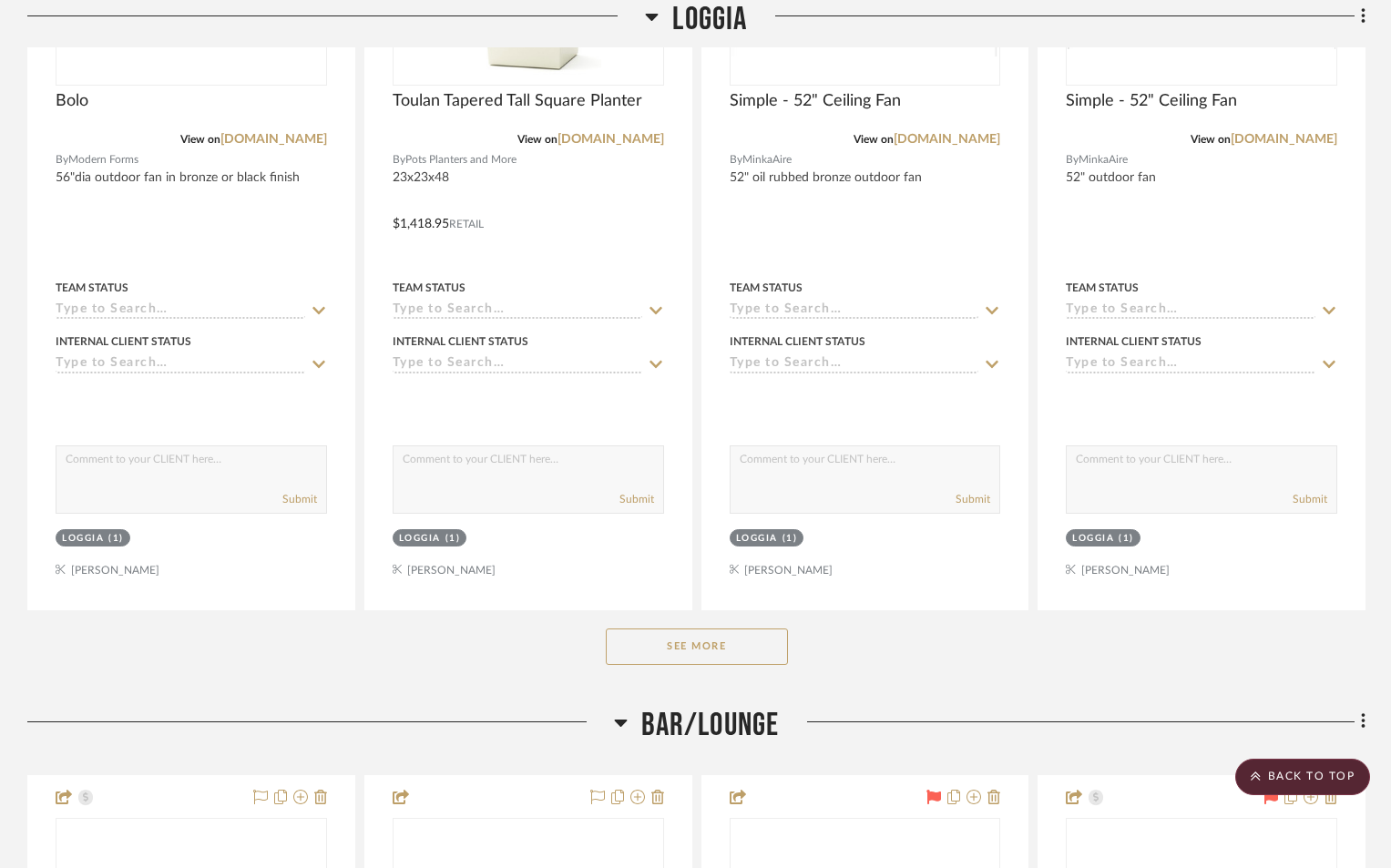
click at [726, 647] on button "See More" at bounding box center [697, 647] width 182 height 37
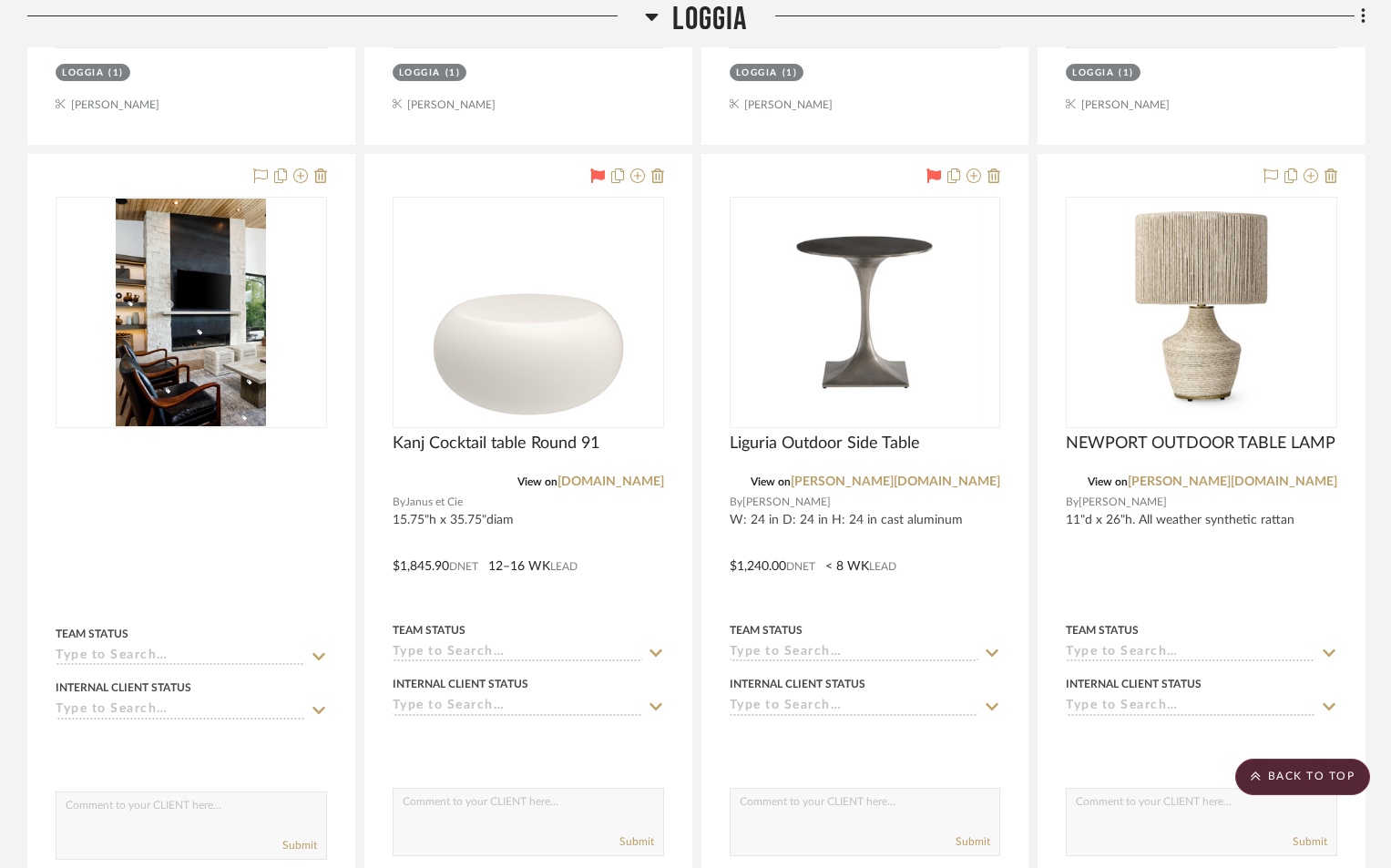
scroll to position [10943, 0]
